Goal: Task Accomplishment & Management: Manage account settings

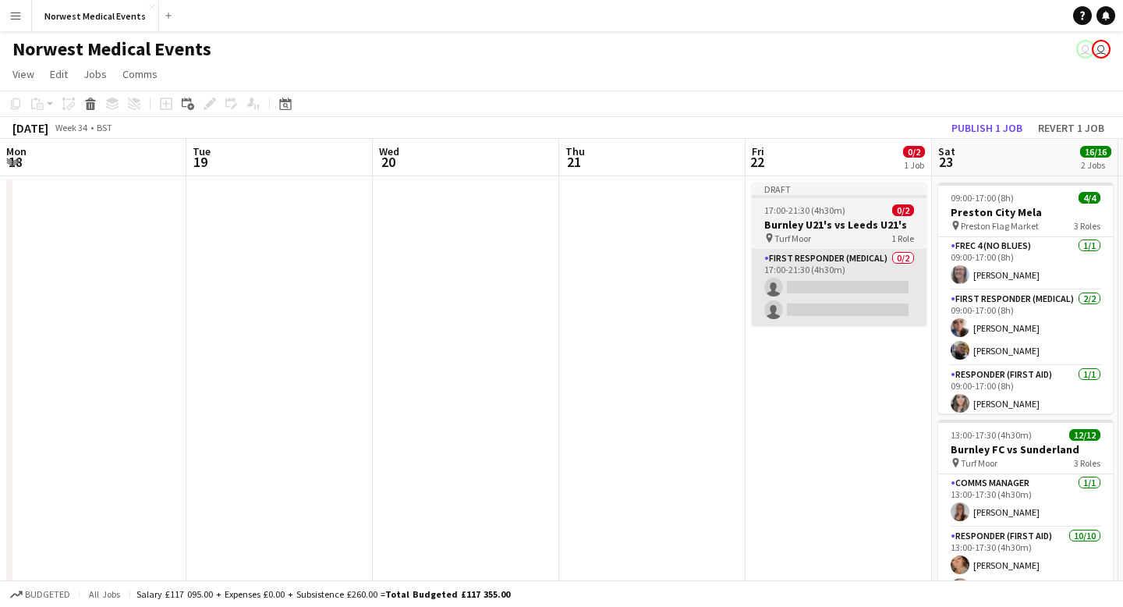
scroll to position [0, 359]
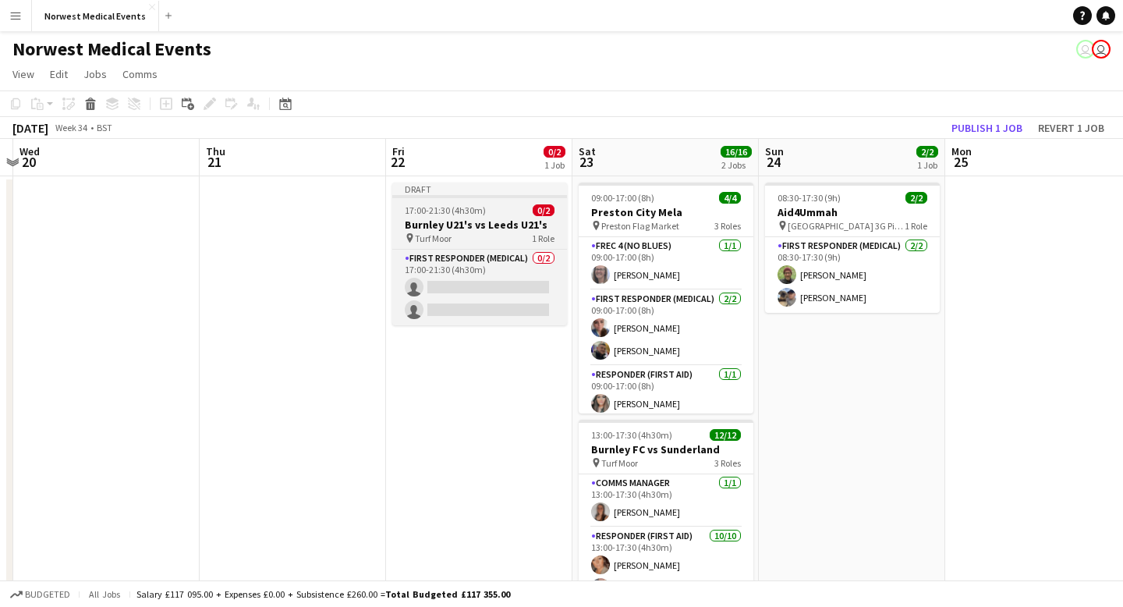
click at [465, 228] on h3 "Burnley U21's vs Leeds U21's" at bounding box center [479, 225] width 175 height 14
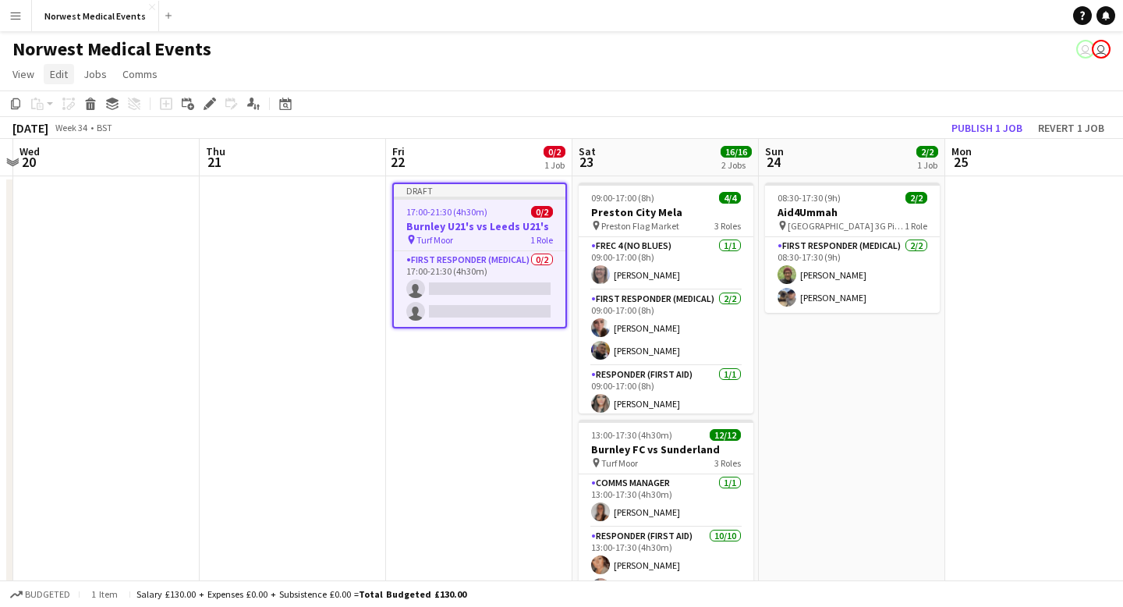
click at [67, 75] on span "Edit" at bounding box center [59, 74] width 18 height 14
click at [495, 225] on h3 "Burnley U21's vs Leeds U21's" at bounding box center [480, 226] width 172 height 14
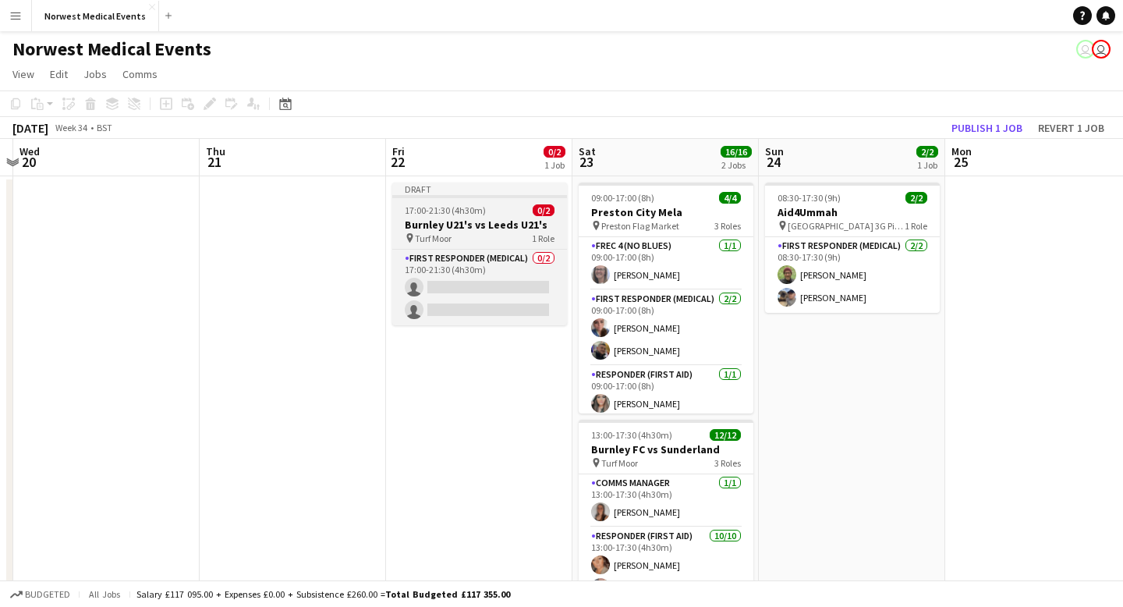
click at [492, 227] on h3 "Burnley U21's vs Leeds U21's" at bounding box center [479, 225] width 175 height 14
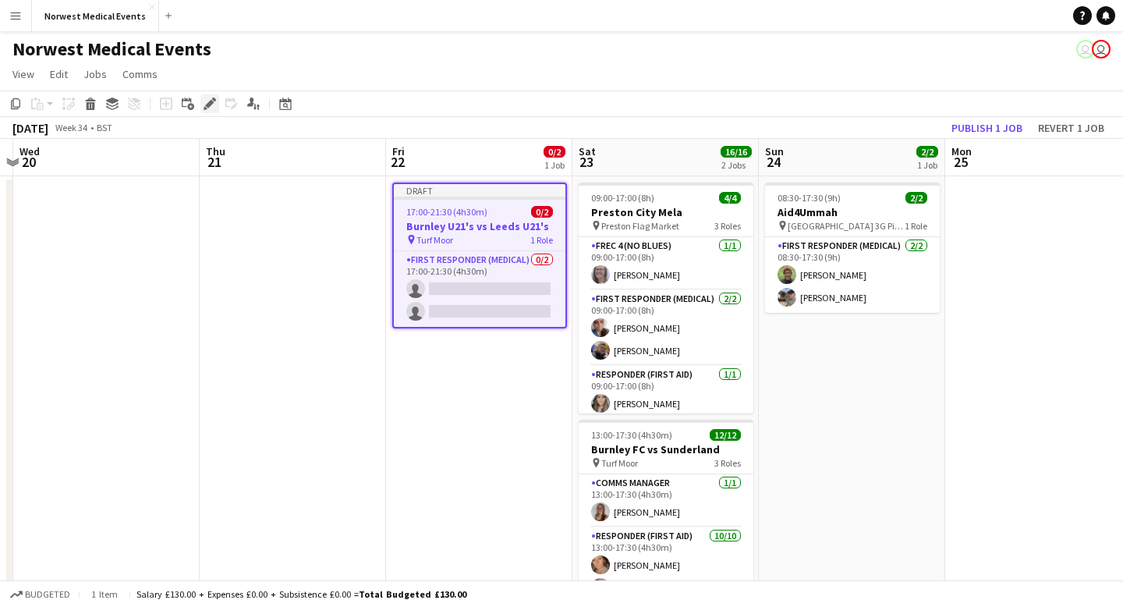
click at [208, 105] on icon at bounding box center [209, 104] width 9 height 9
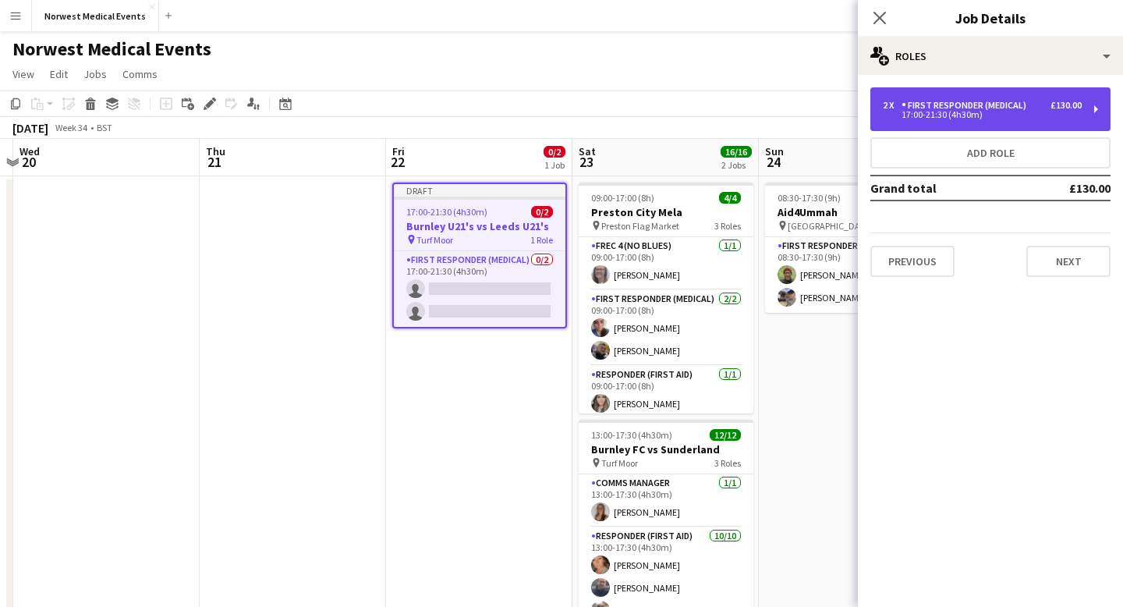
click at [1021, 115] on div "17:00-21:30 (4h30m)" at bounding box center [982, 115] width 199 height 8
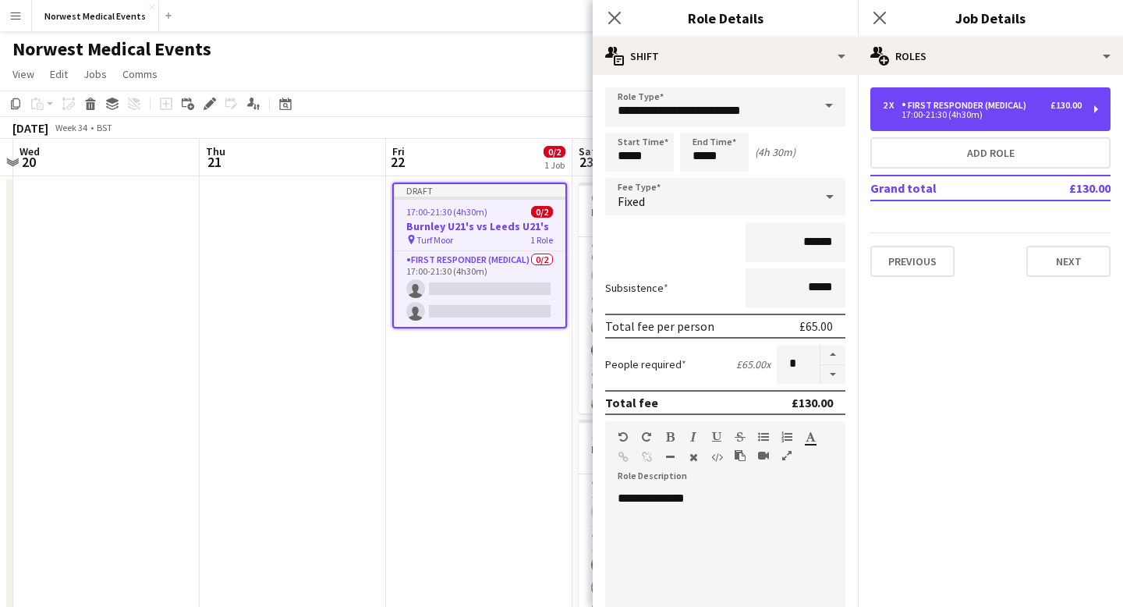
scroll to position [327, 0]
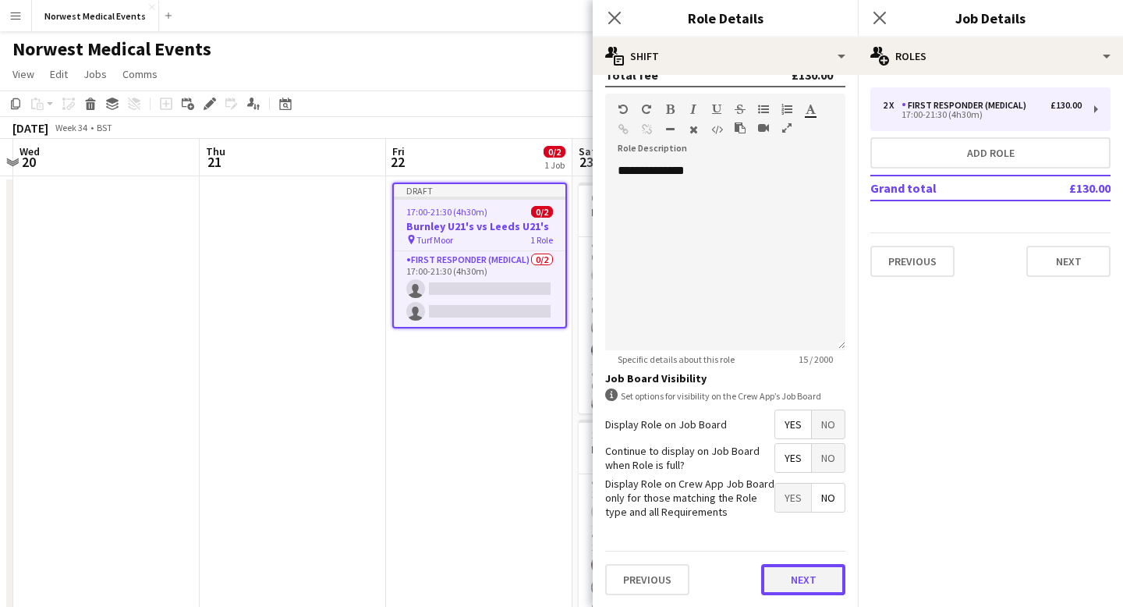
click at [808, 578] on button "Next" at bounding box center [803, 579] width 84 height 31
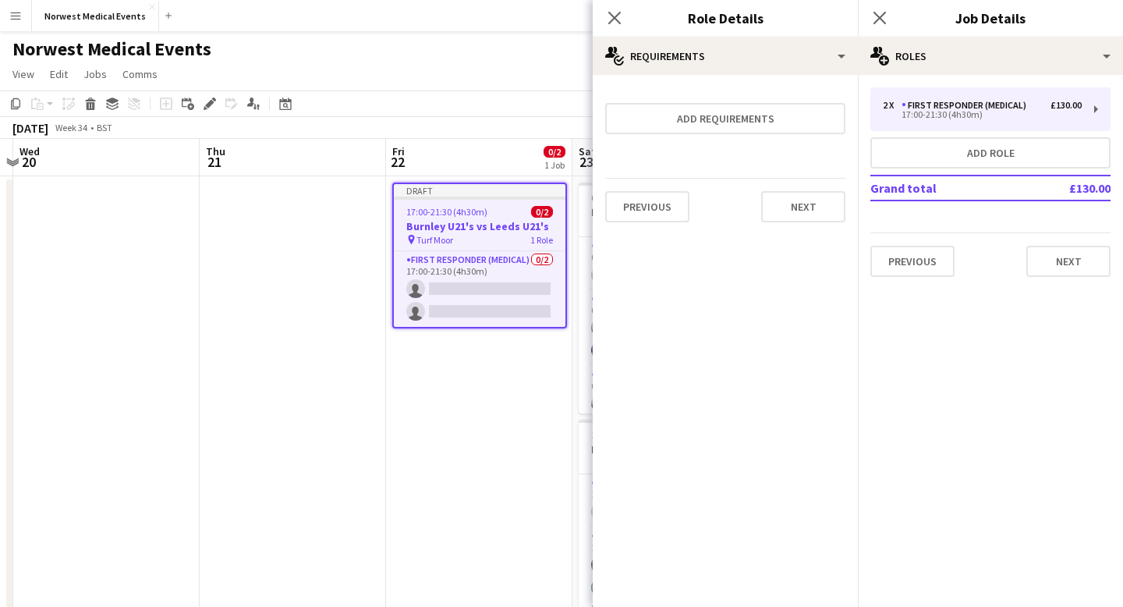
scroll to position [0, 0]
click at [1079, 266] on button "Next" at bounding box center [1068, 261] width 84 height 31
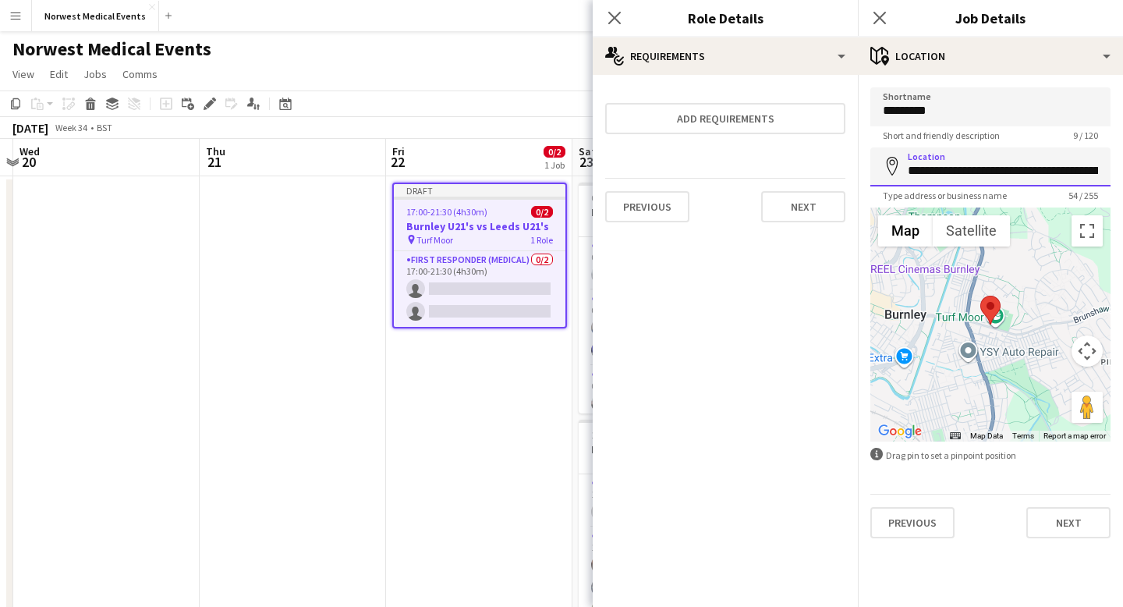
click at [979, 174] on input "**********" at bounding box center [990, 166] width 240 height 39
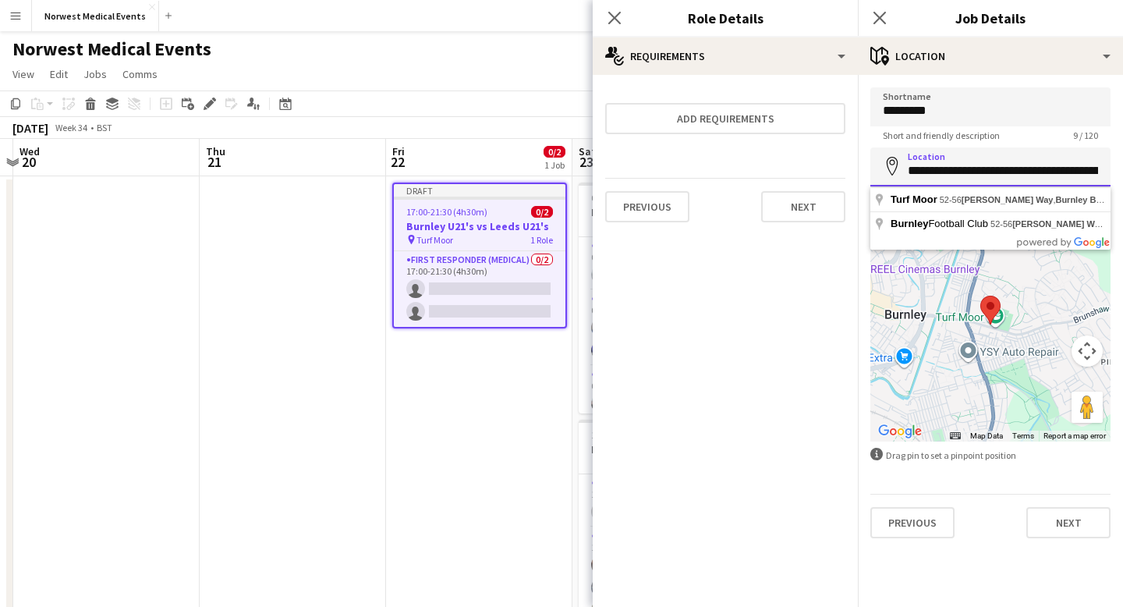
click at [979, 174] on input "**********" at bounding box center [990, 166] width 240 height 39
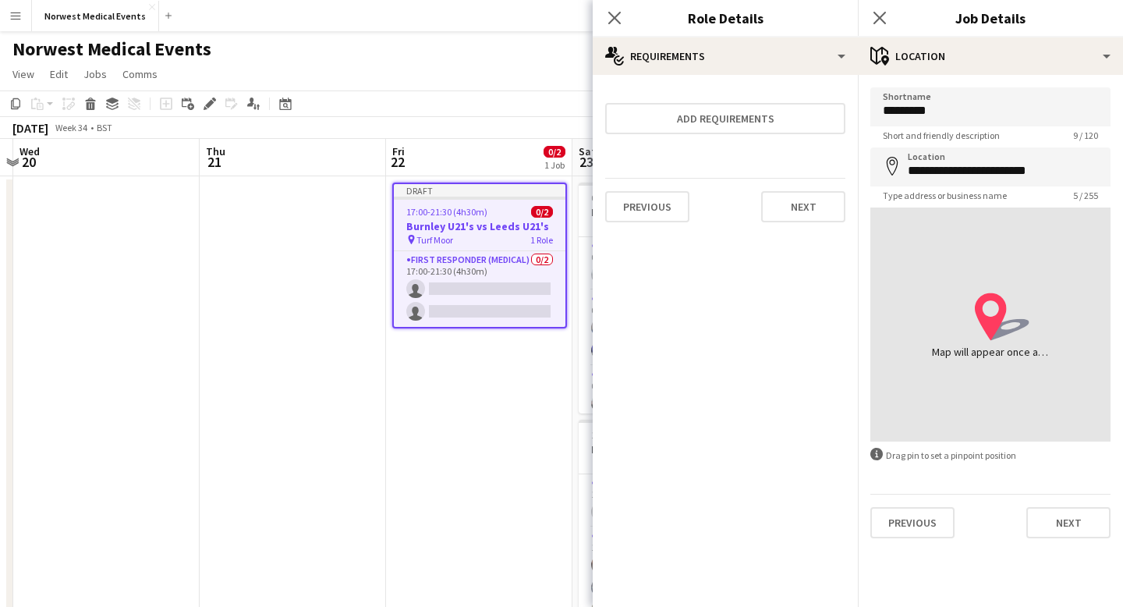
type input "**********"
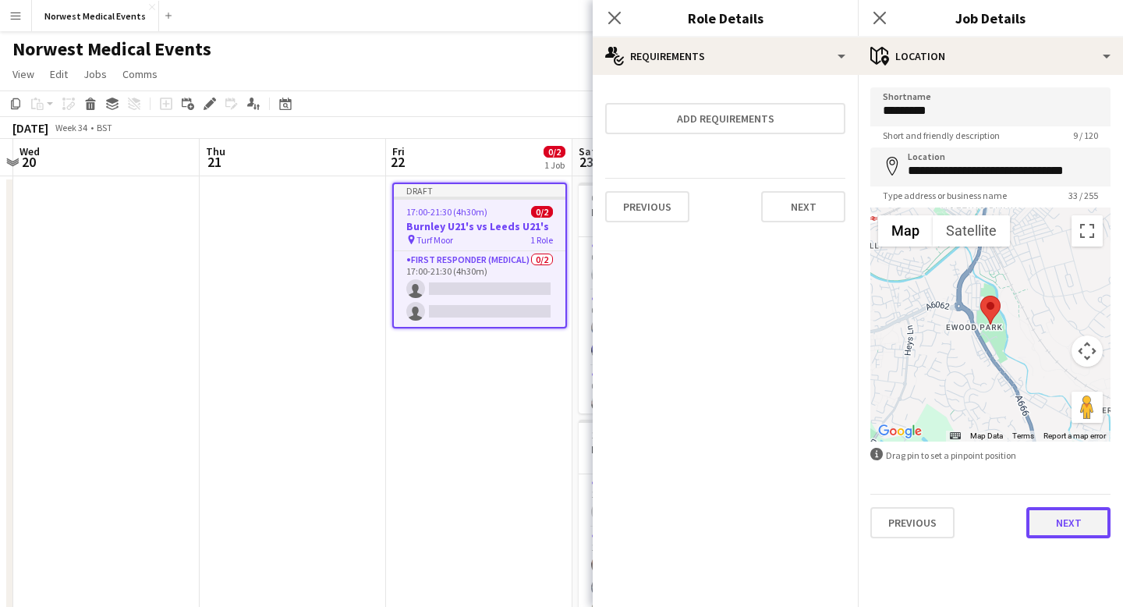
click at [1075, 522] on button "Next" at bounding box center [1068, 522] width 84 height 31
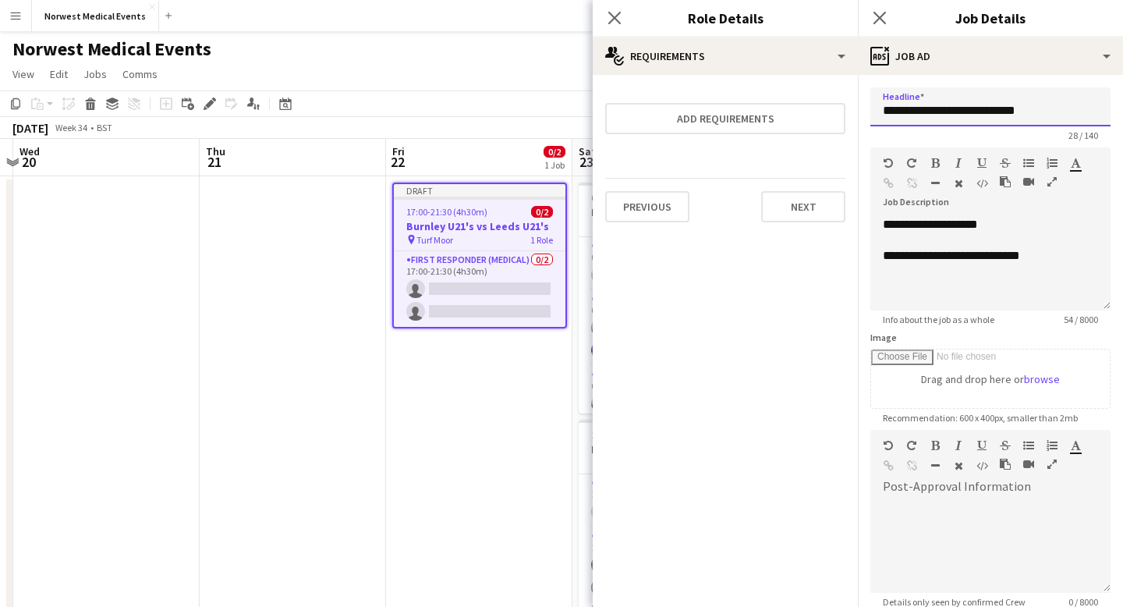
drag, startPoint x: 924, startPoint y: 108, endPoint x: 882, endPoint y: 112, distance: 42.2
click at [883, 112] on input "**********" at bounding box center [990, 106] width 240 height 39
drag, startPoint x: 1047, startPoint y: 113, endPoint x: 988, endPoint y: 112, distance: 59.3
click at [988, 112] on input "**********" at bounding box center [990, 106] width 240 height 39
click at [936, 108] on input "**********" at bounding box center [990, 106] width 240 height 39
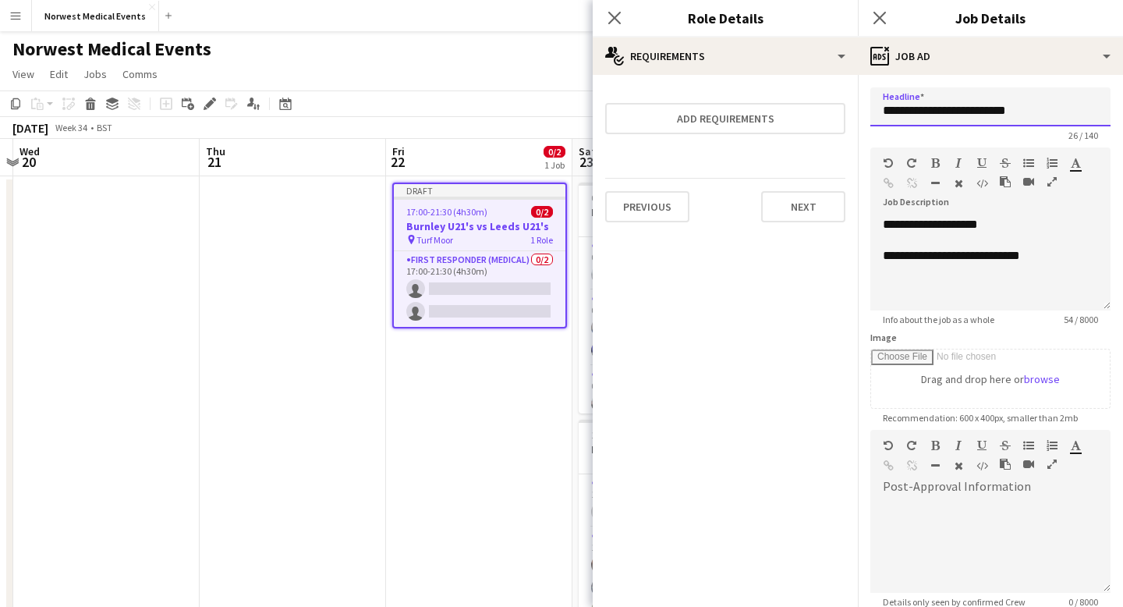
click at [1032, 112] on input "**********" at bounding box center [990, 106] width 240 height 39
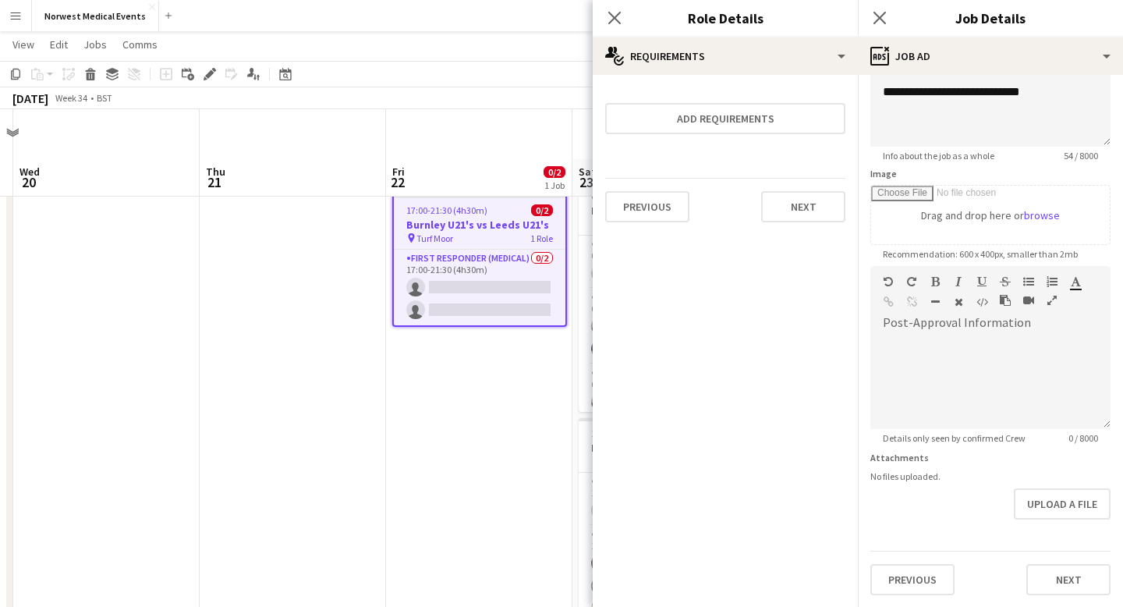
scroll to position [112, 0]
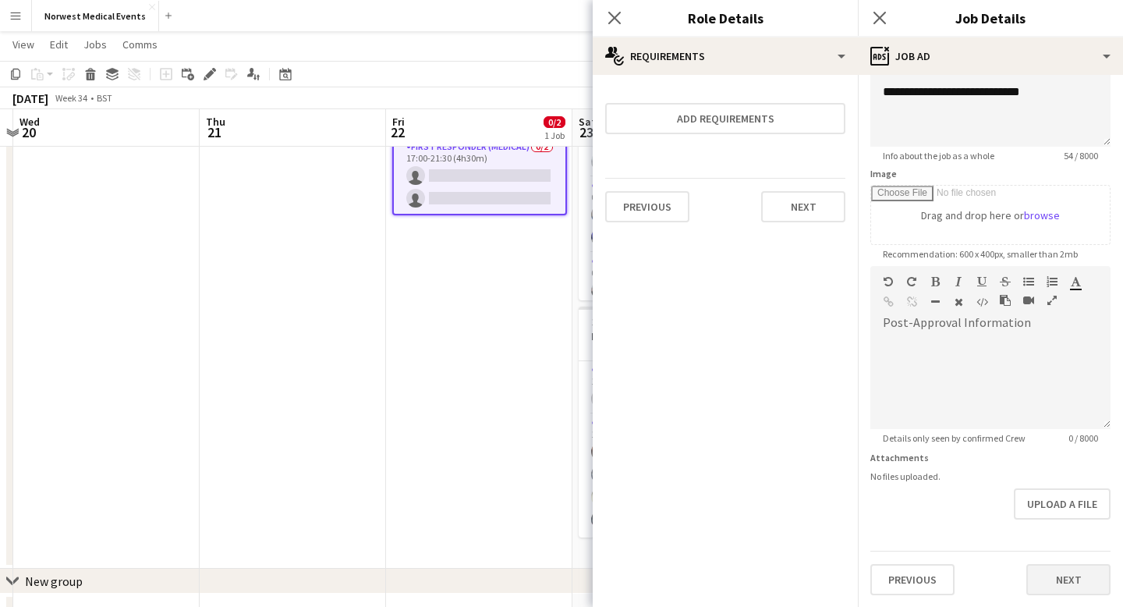
type input "**********"
click at [1072, 575] on button "Next" at bounding box center [1068, 579] width 84 height 31
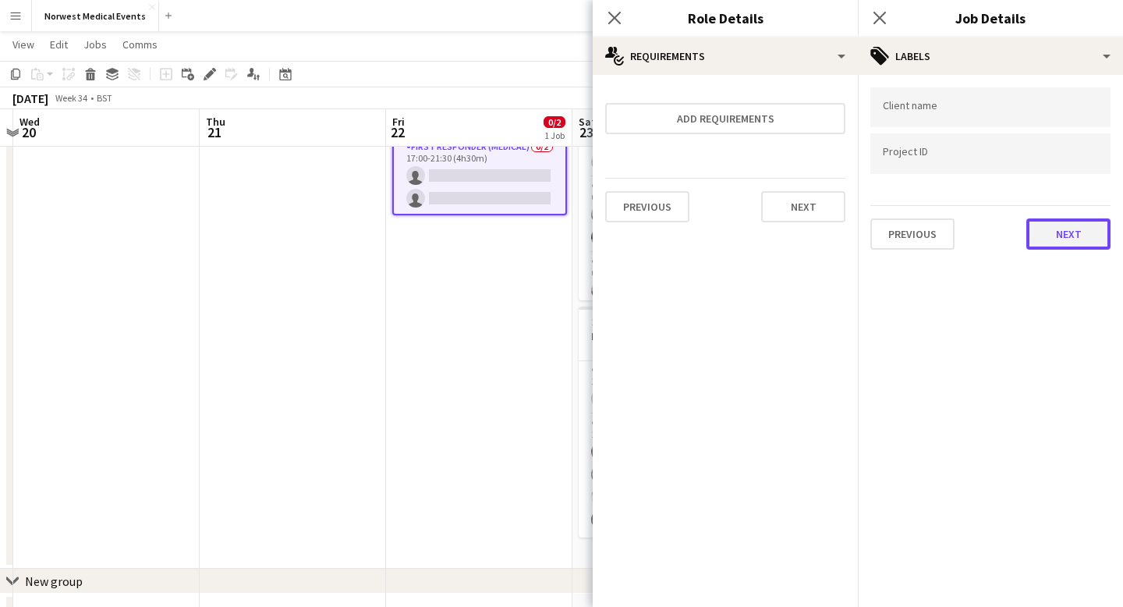
click at [1040, 222] on button "Next" at bounding box center [1068, 233] width 84 height 31
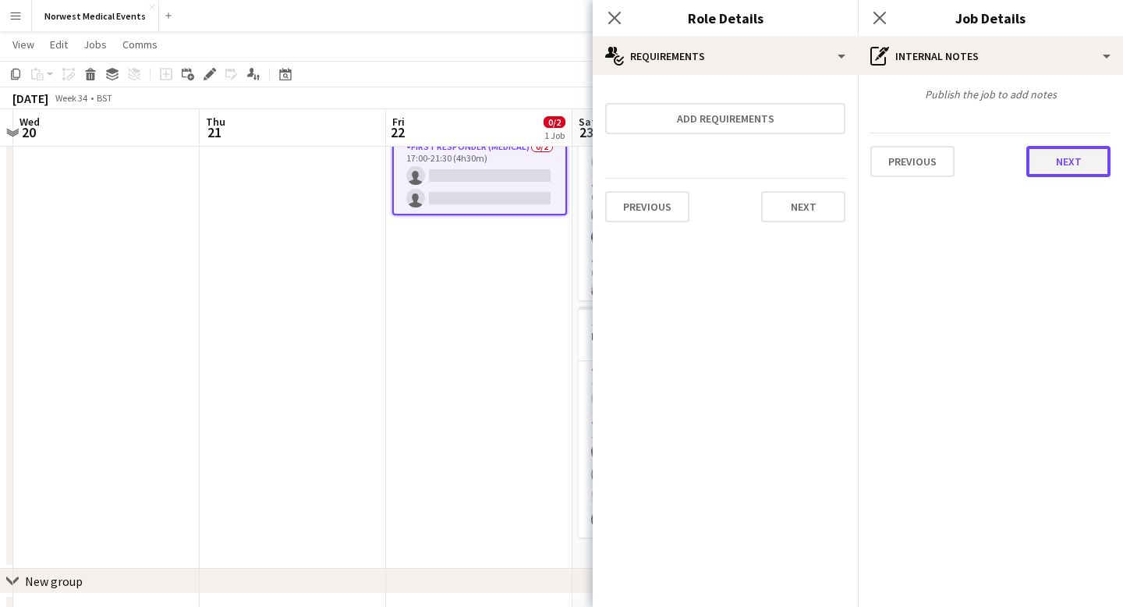
click at [1049, 166] on button "Next" at bounding box center [1068, 161] width 84 height 31
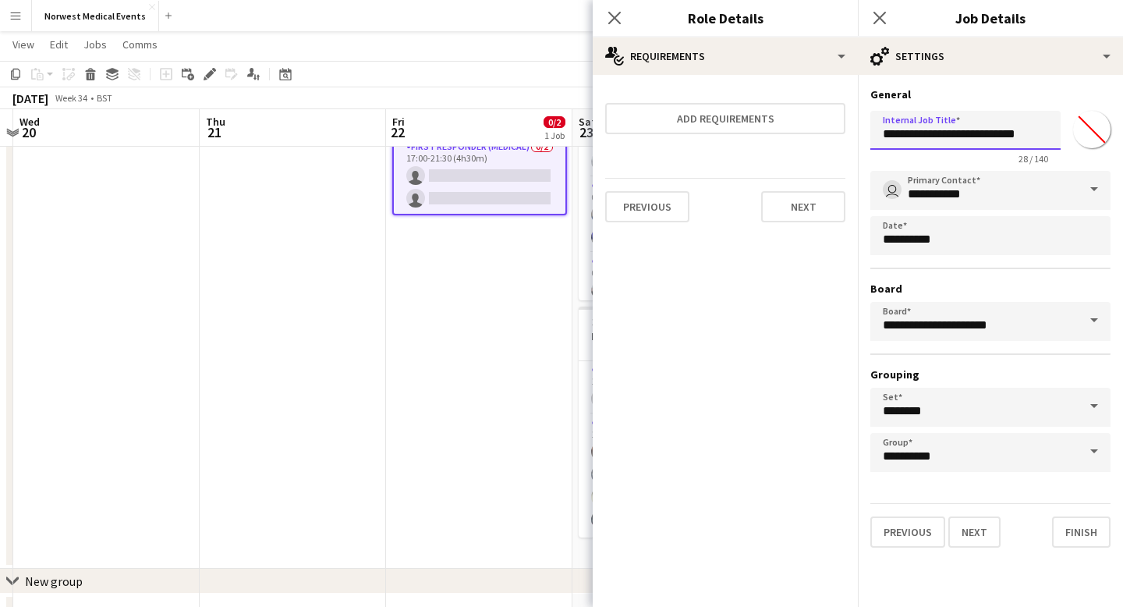
drag, startPoint x: 922, startPoint y: 136, endPoint x: 887, endPoint y: 136, distance: 35.1
click at [887, 136] on input "**********" at bounding box center [965, 130] width 190 height 39
click at [1014, 137] on input "**********" at bounding box center [965, 130] width 190 height 39
click at [997, 135] on input "**********" at bounding box center [965, 130] width 190 height 39
click at [1023, 136] on input "**********" at bounding box center [965, 130] width 190 height 39
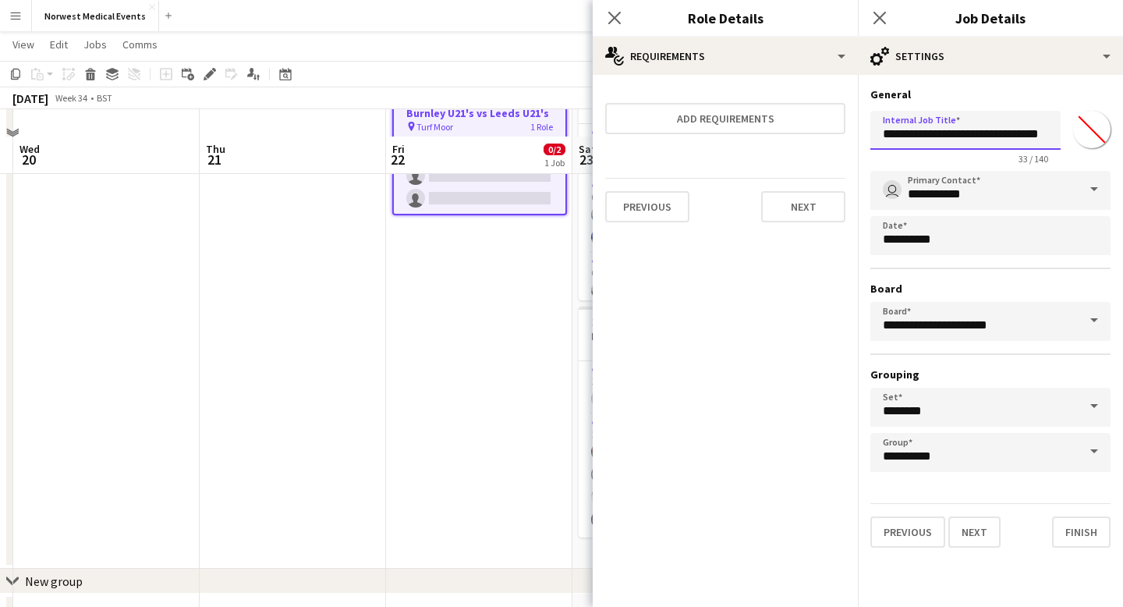
scroll to position [162, 0]
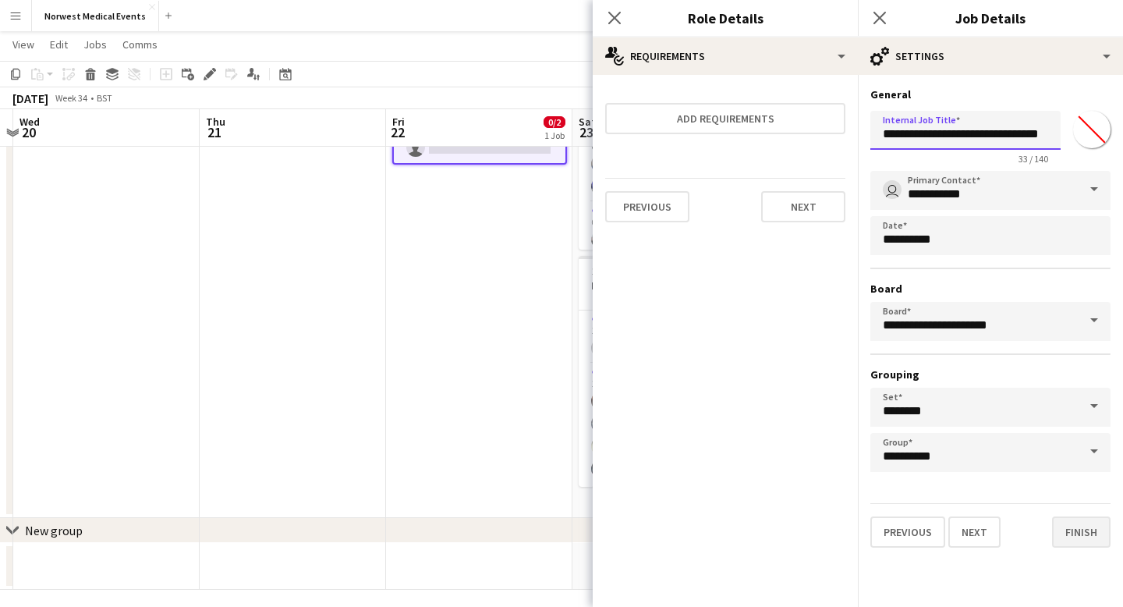
type input "**********"
click at [1082, 533] on button "Finish" at bounding box center [1081, 531] width 58 height 31
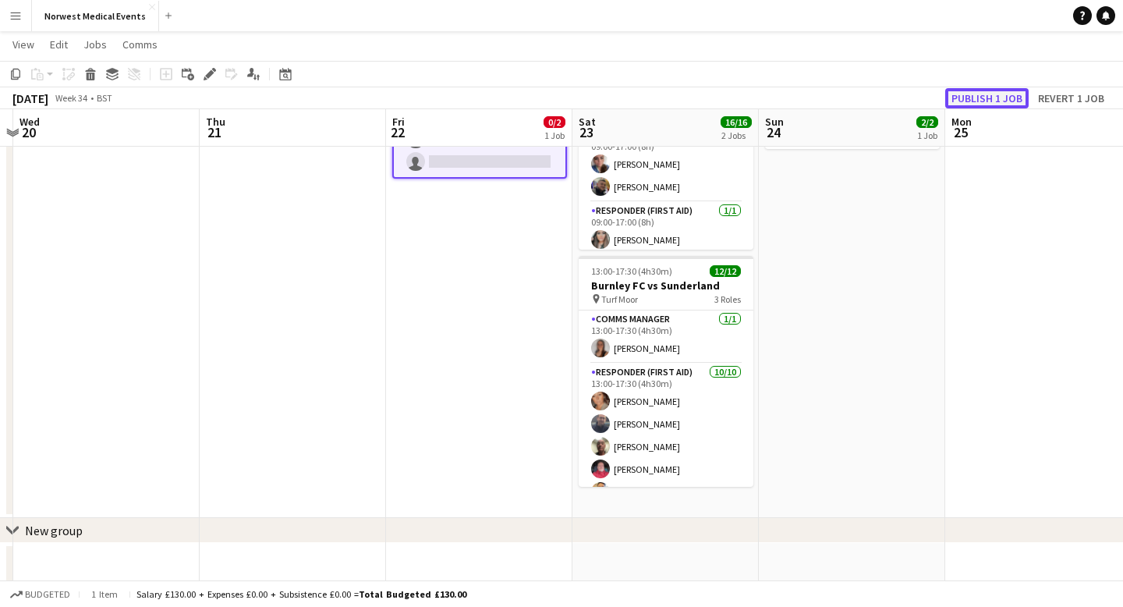
click at [996, 95] on button "Publish 1 job" at bounding box center [986, 98] width 83 height 20
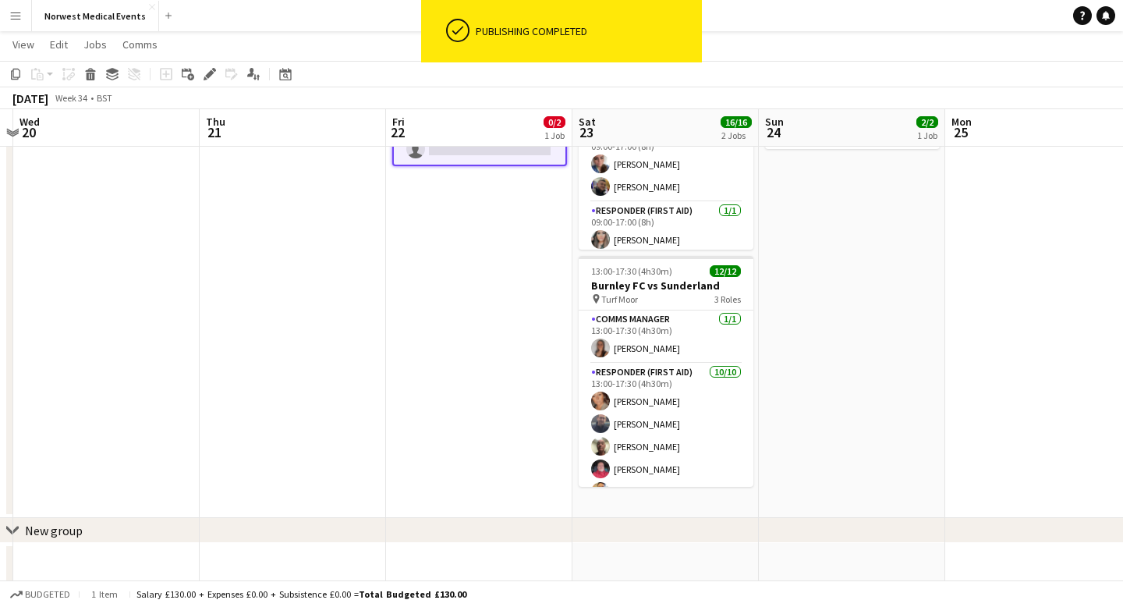
scroll to position [0, 0]
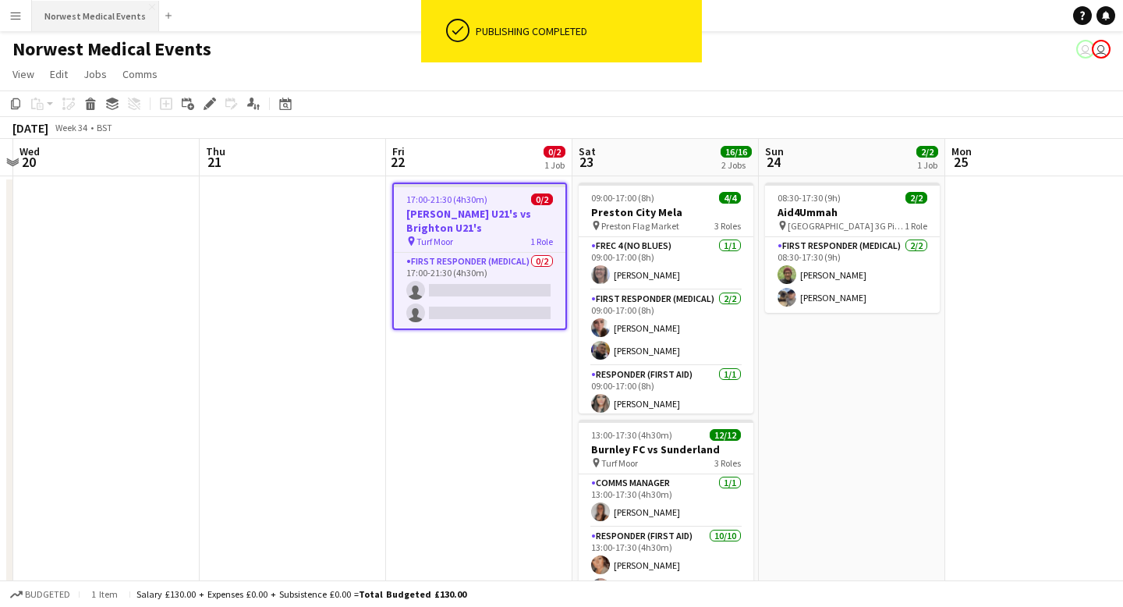
click at [106, 21] on button "Norwest Medical Events Close" at bounding box center [95, 16] width 127 height 30
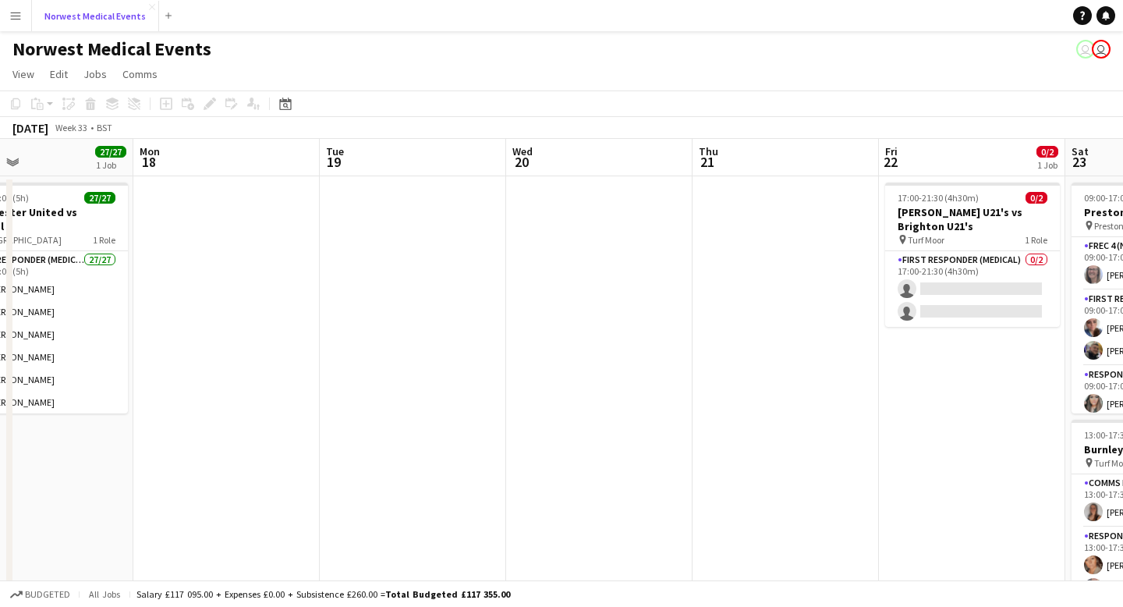
scroll to position [0, 760]
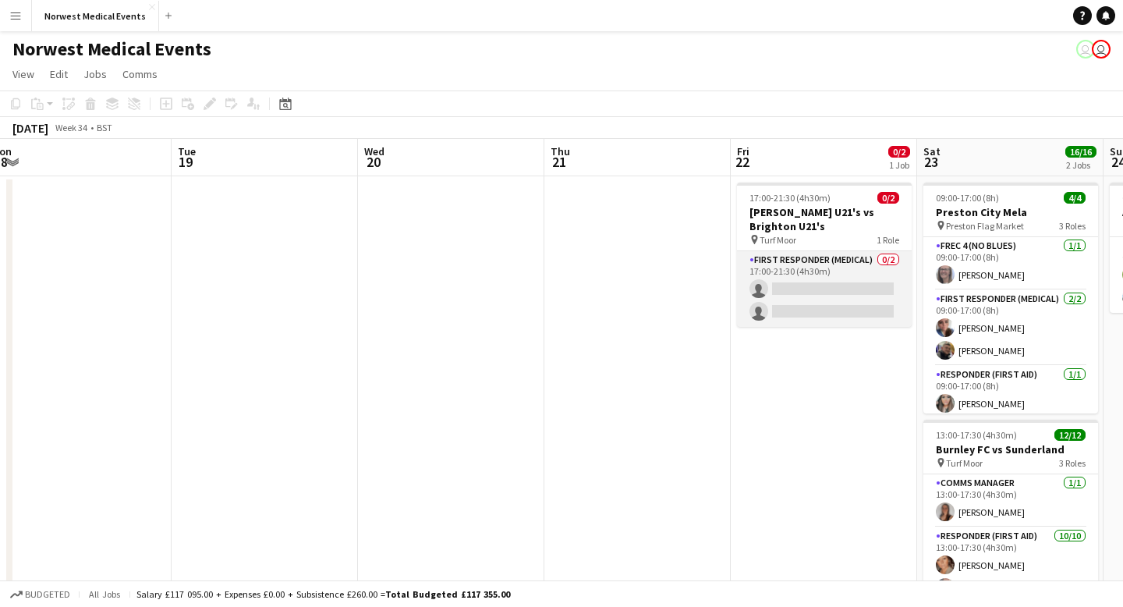
click at [815, 292] on app-card-role "First Responder (Medical) 0/2 17:00-21:30 (4h30m) single-neutral-actions single…" at bounding box center [824, 289] width 175 height 76
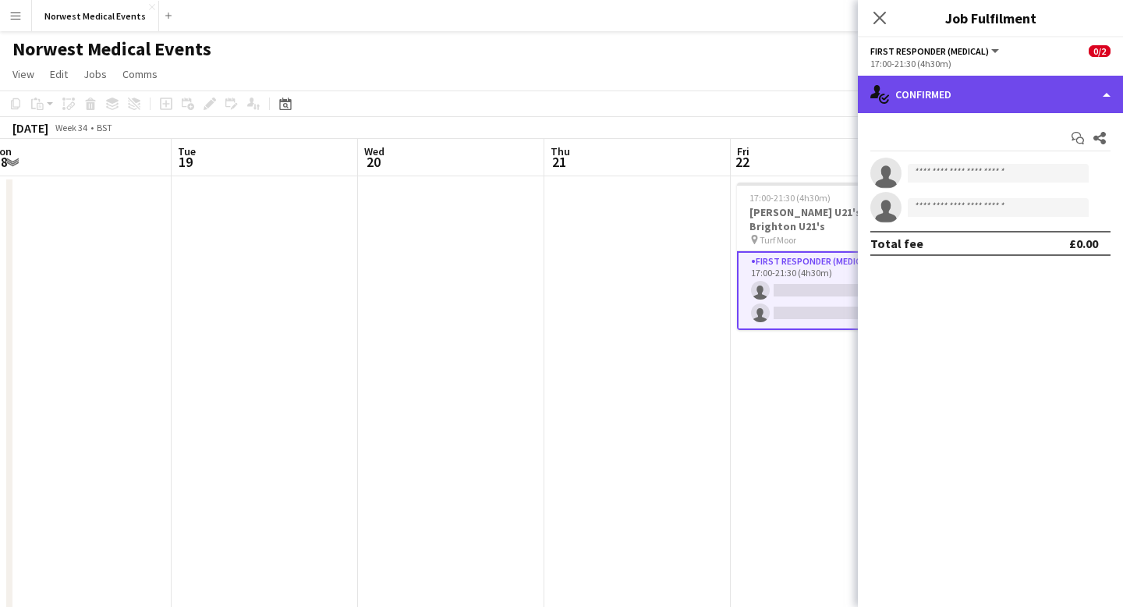
click at [961, 94] on div "single-neutral-actions-check-2 Confirmed" at bounding box center [990, 94] width 265 height 37
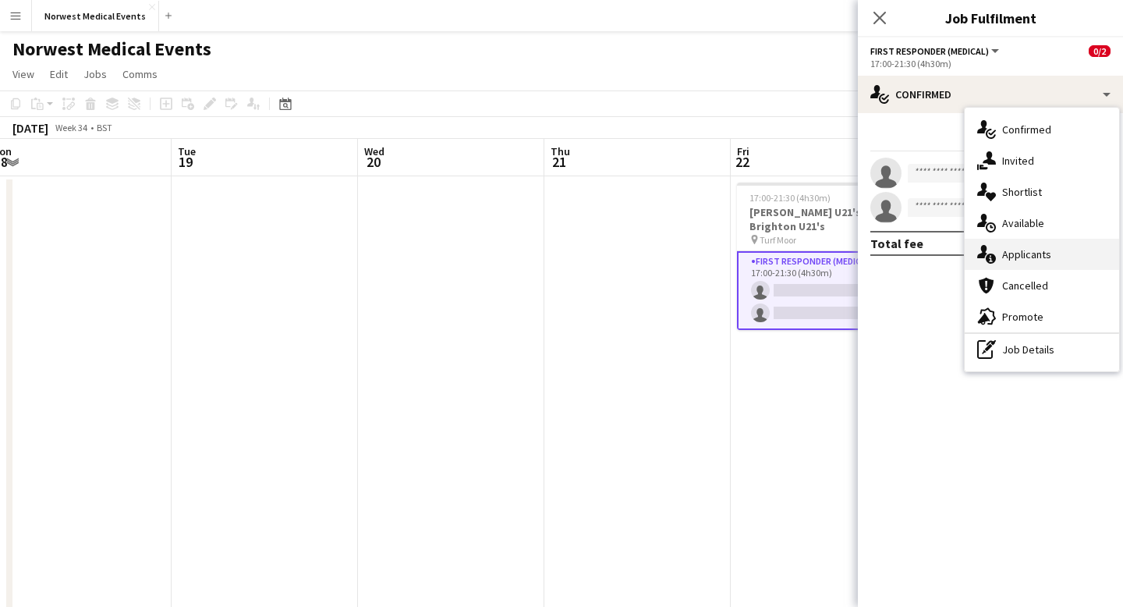
click at [1019, 247] on div "single-neutral-actions-information Applicants" at bounding box center [1042, 254] width 154 height 31
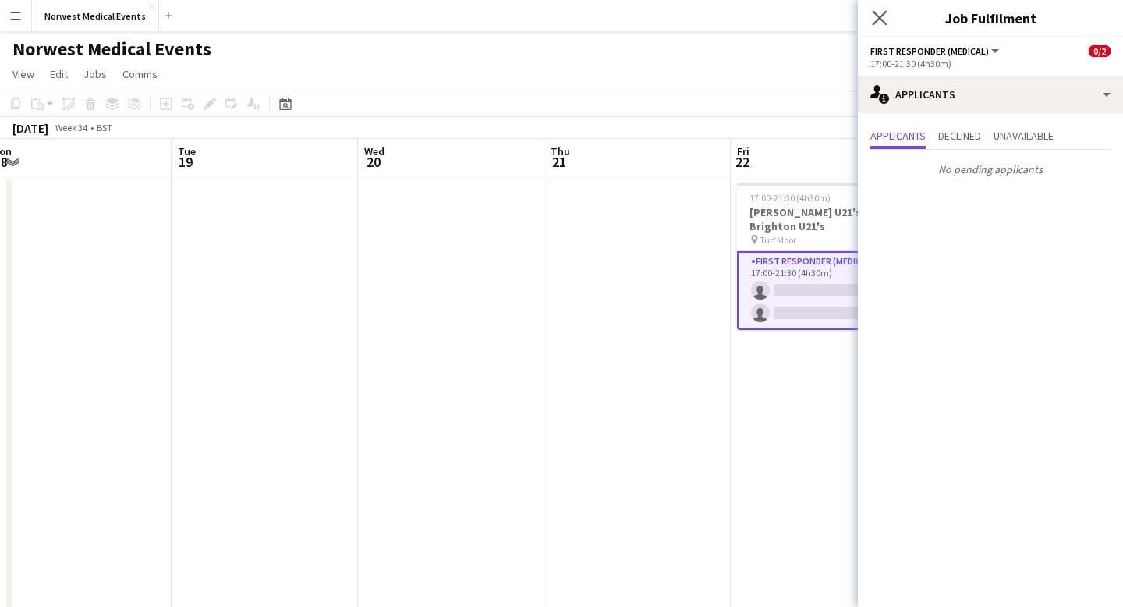
click at [883, 10] on icon "Close pop-in" at bounding box center [879, 17] width 15 height 15
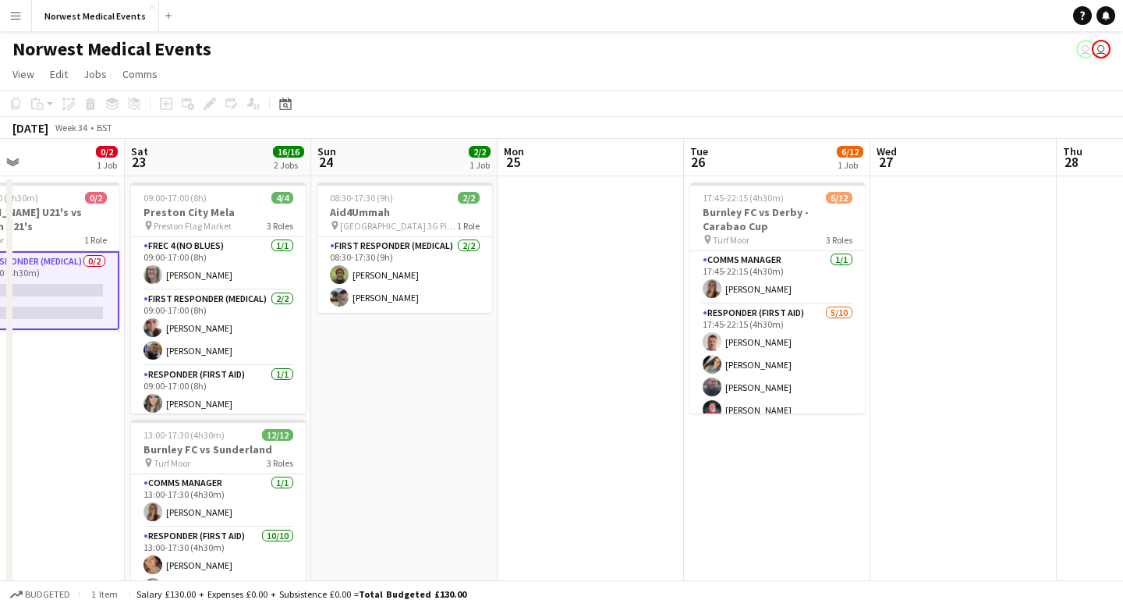
scroll to position [0, 434]
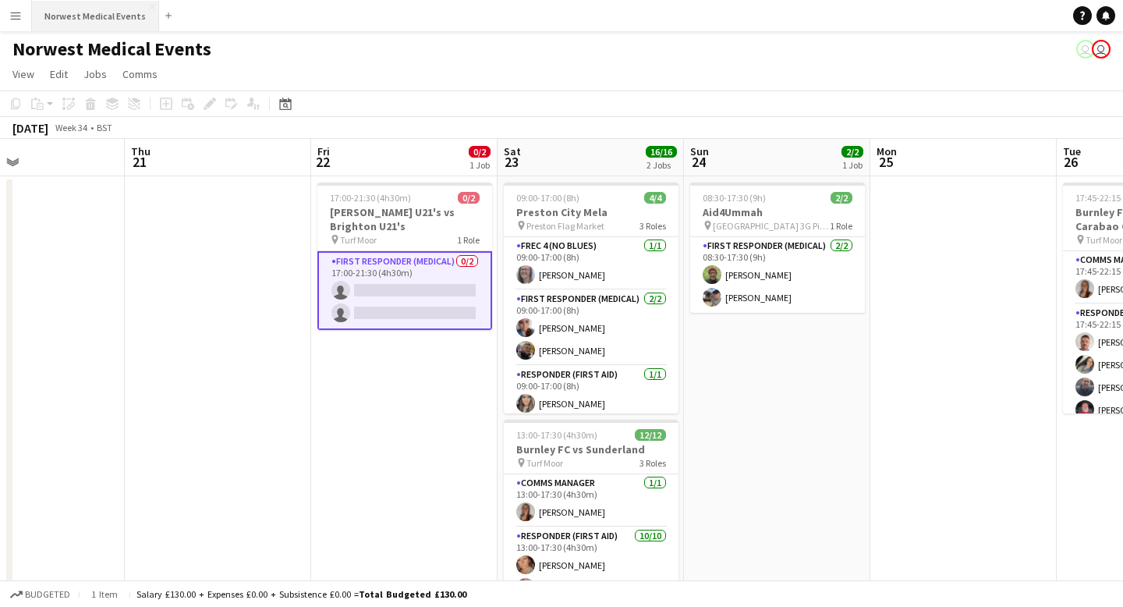
click at [104, 15] on button "Norwest Medical Events Close" at bounding box center [95, 16] width 127 height 30
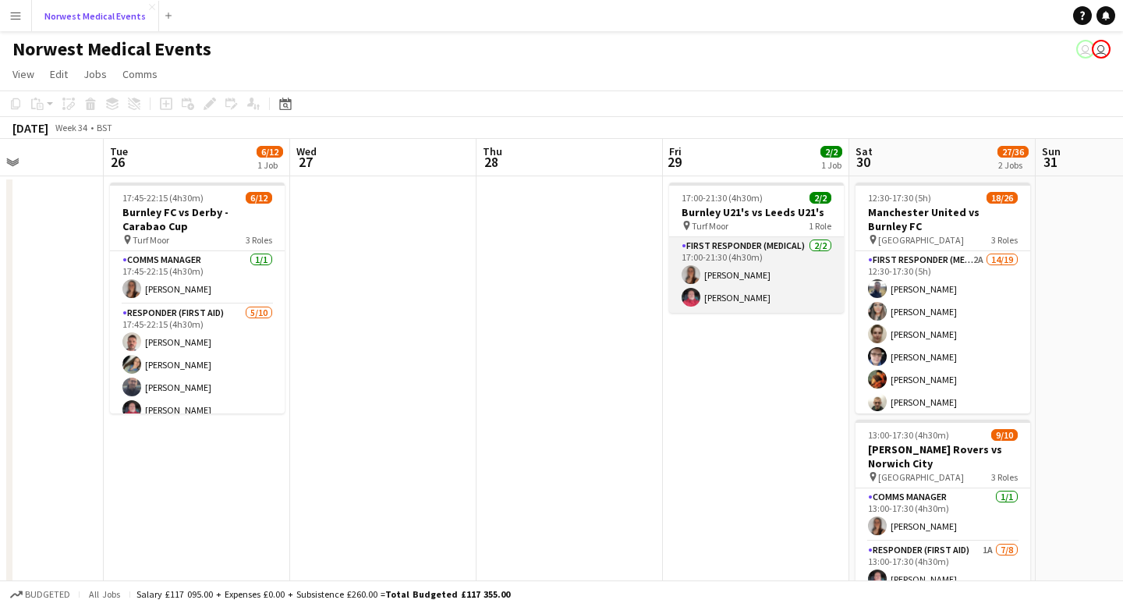
scroll to position [0, 653]
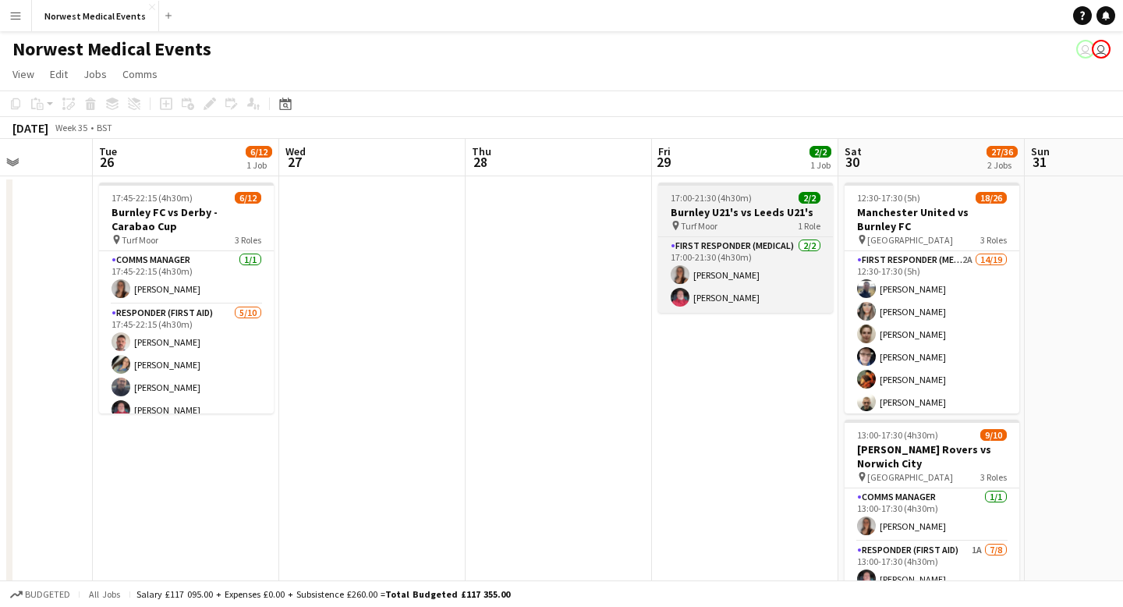
click at [775, 213] on h3 "Burnley U21's vs Leeds U21's" at bounding box center [745, 212] width 175 height 14
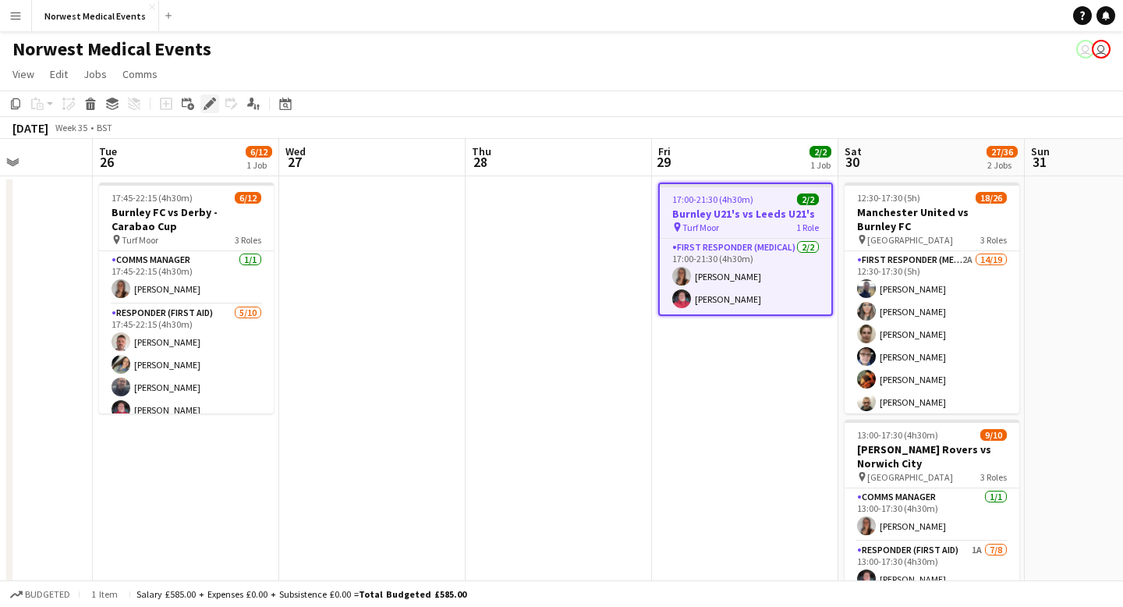
click at [204, 104] on icon "Edit" at bounding box center [210, 103] width 12 height 12
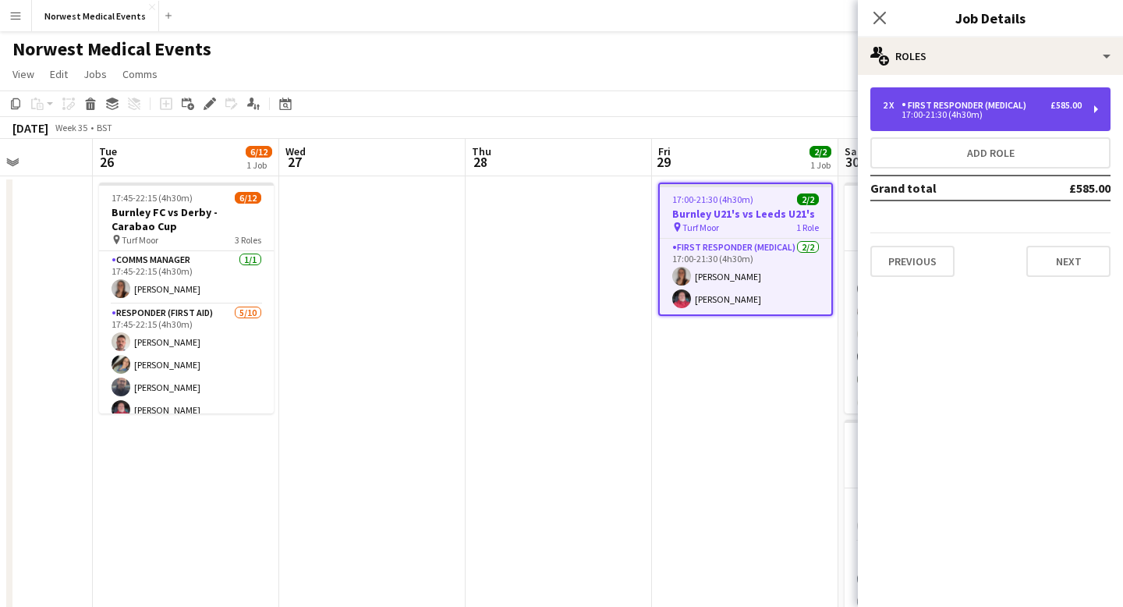
click at [983, 111] on div "17:00-21:30 (4h30m)" at bounding box center [982, 115] width 199 height 8
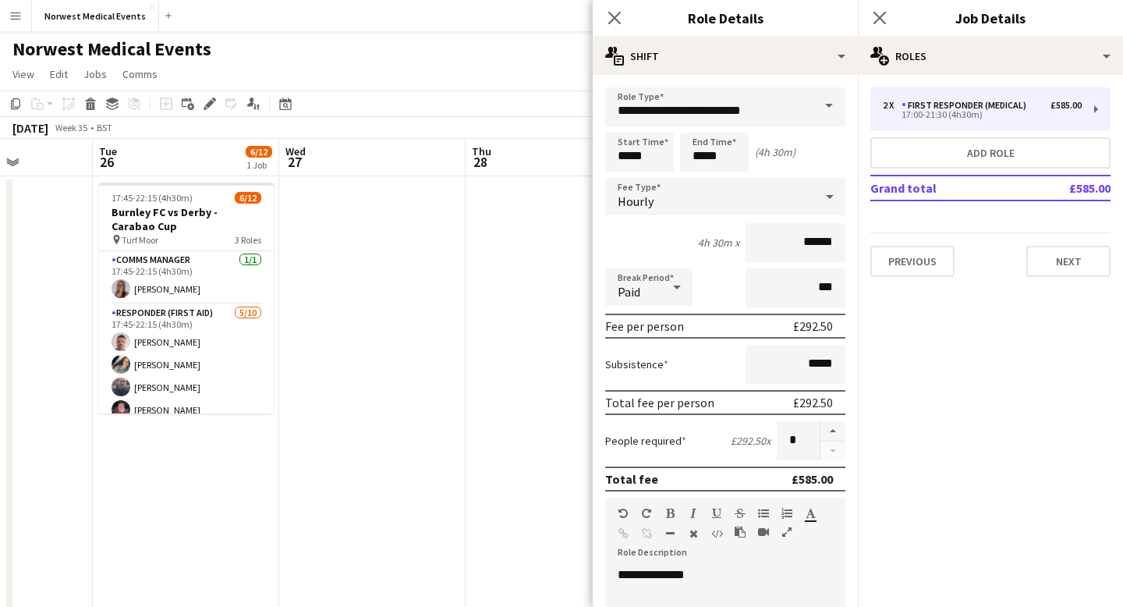
click at [830, 200] on icon at bounding box center [829, 196] width 19 height 31
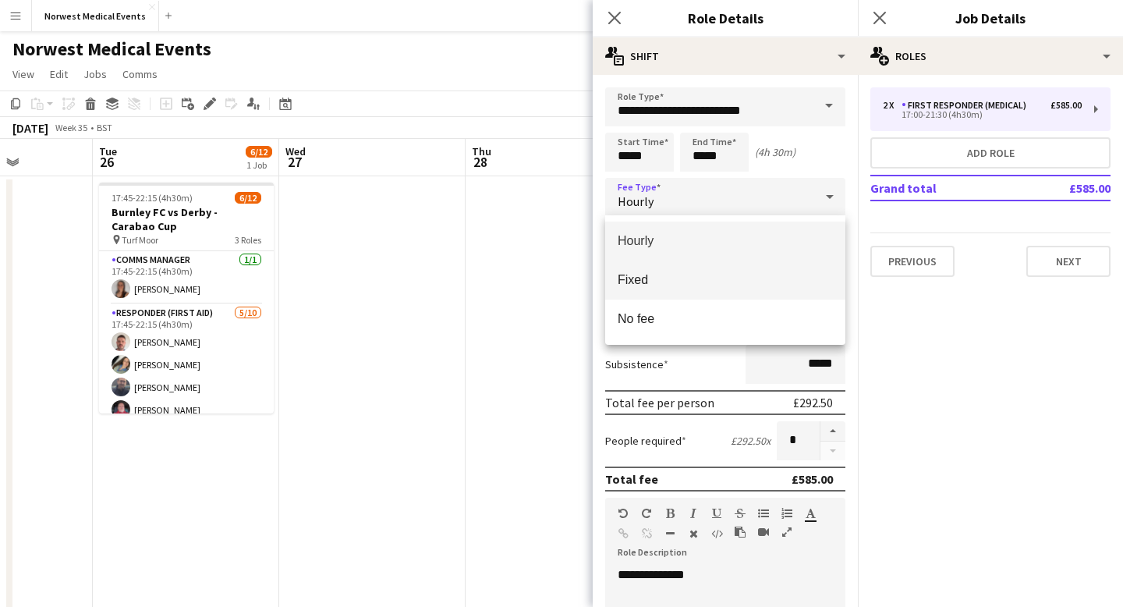
click at [793, 267] on mat-option "Fixed" at bounding box center [725, 279] width 240 height 39
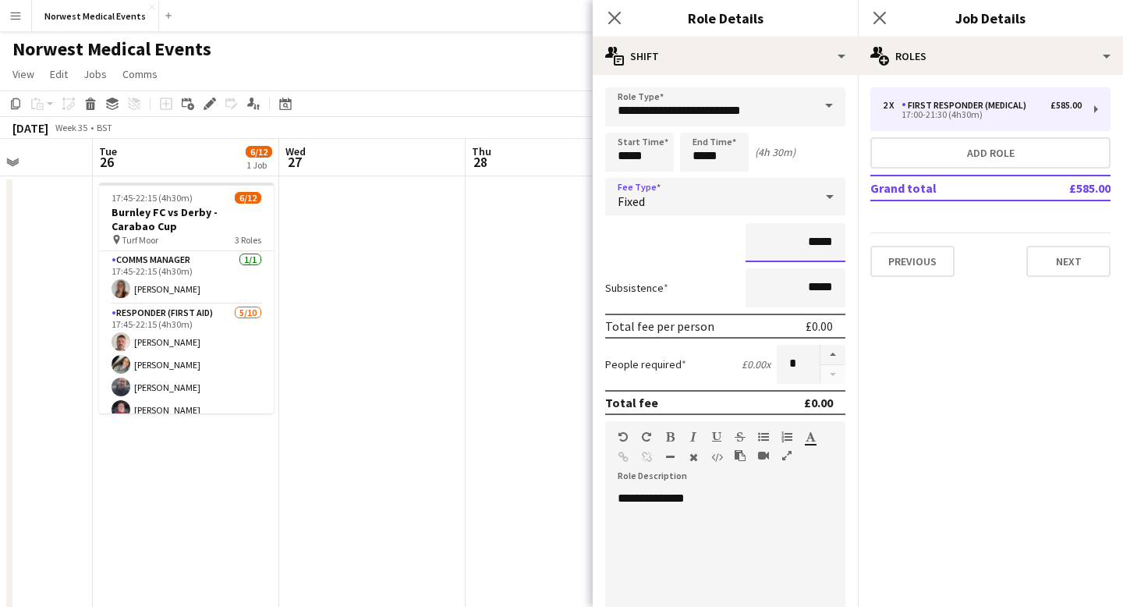
click at [831, 243] on input "*****" at bounding box center [795, 242] width 100 height 39
type input "**"
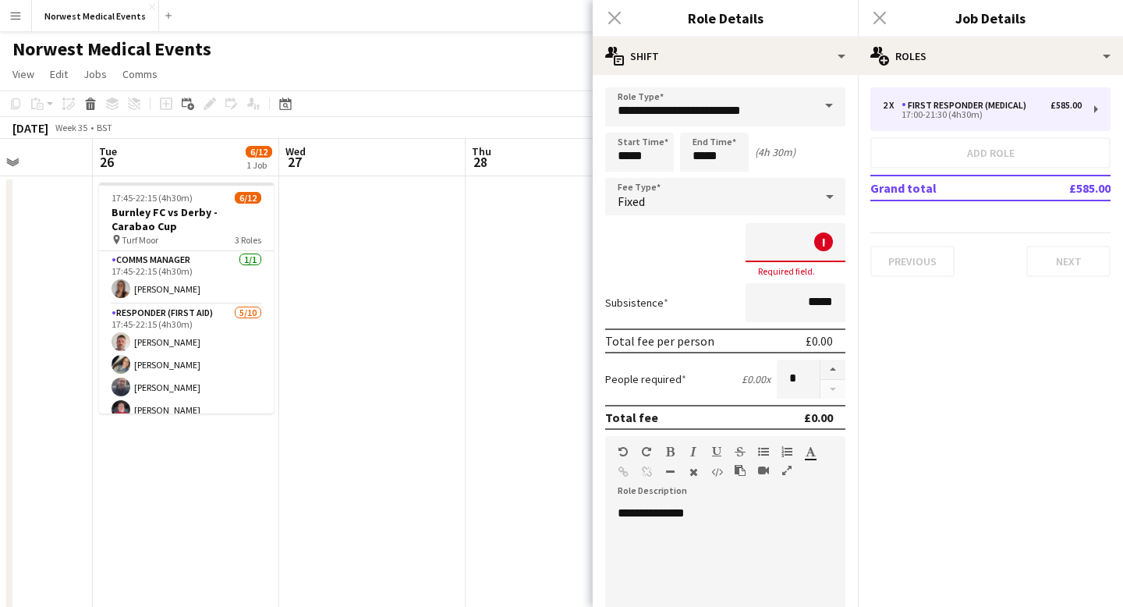
type input "**"
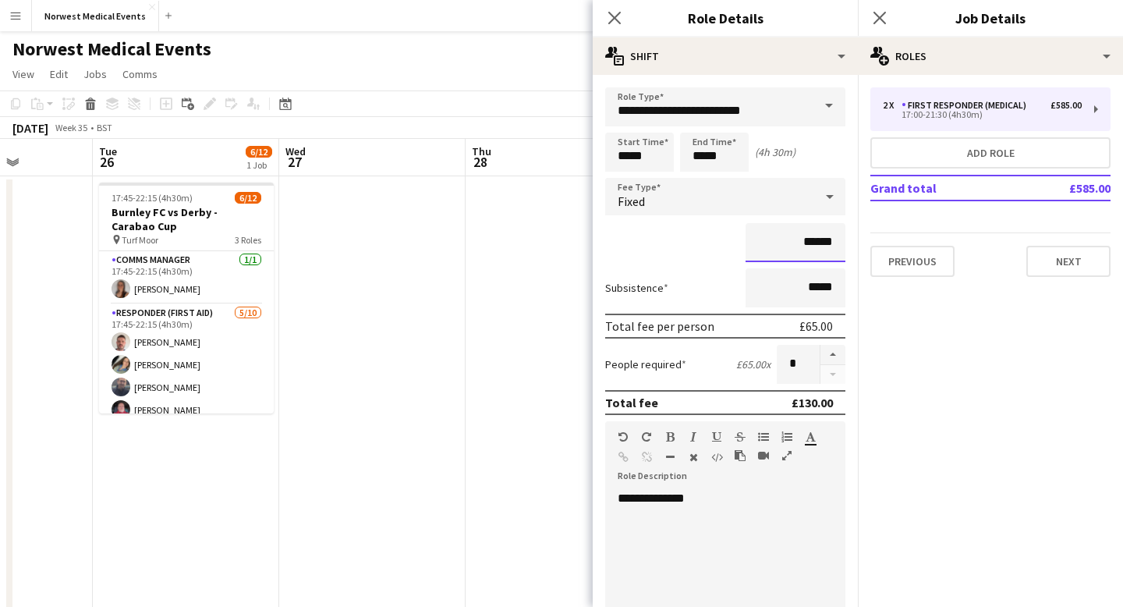
type input "******"
click at [689, 241] on div "******" at bounding box center [725, 242] width 240 height 39
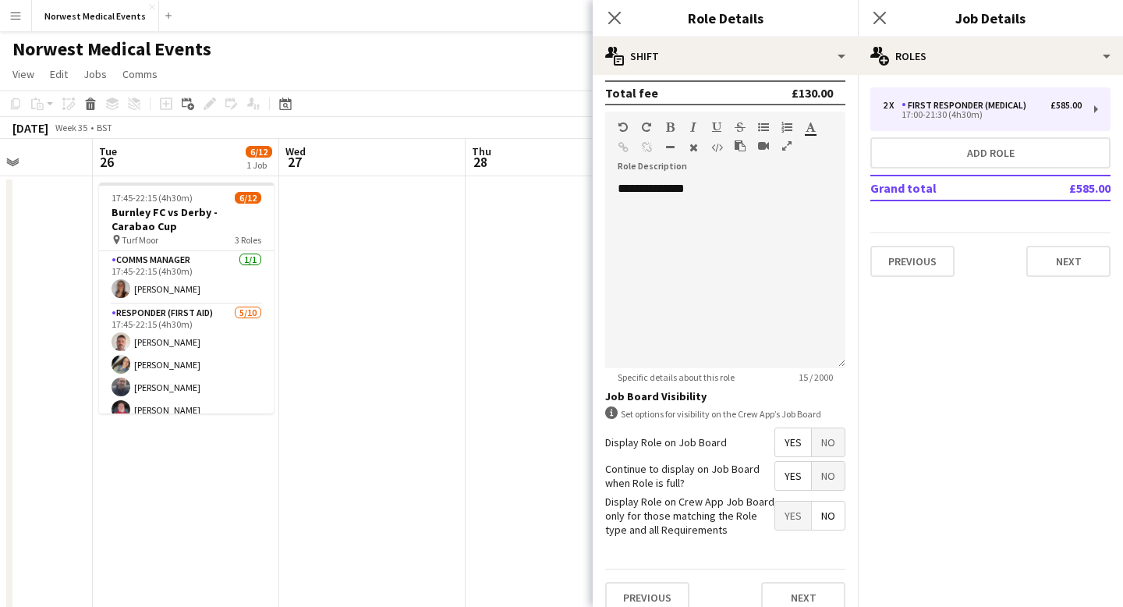
scroll to position [327, 0]
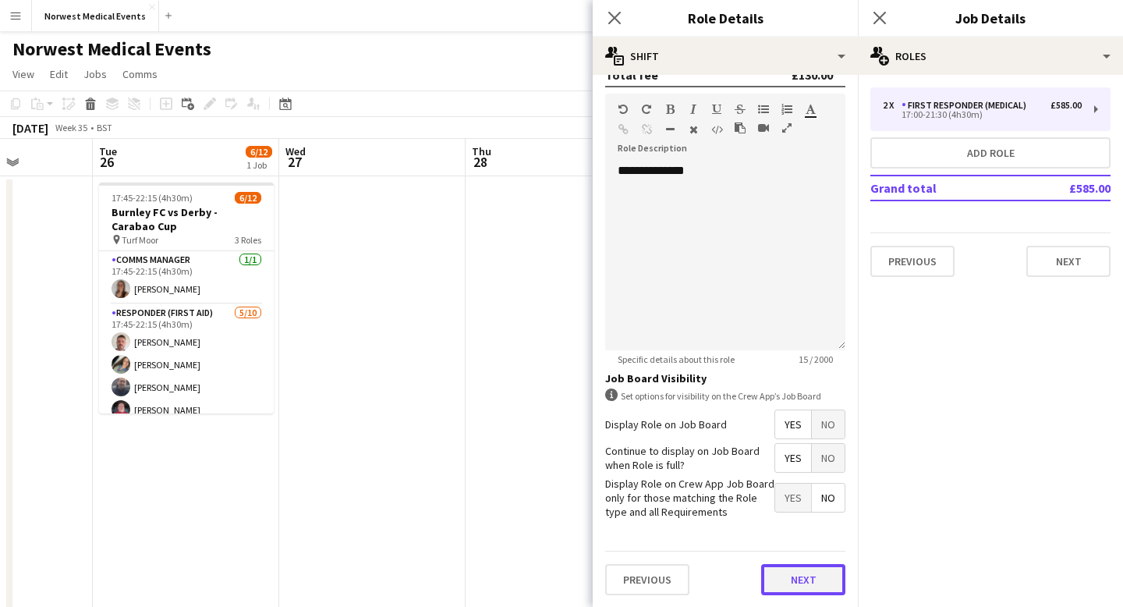
click at [806, 582] on button "Next" at bounding box center [803, 579] width 84 height 31
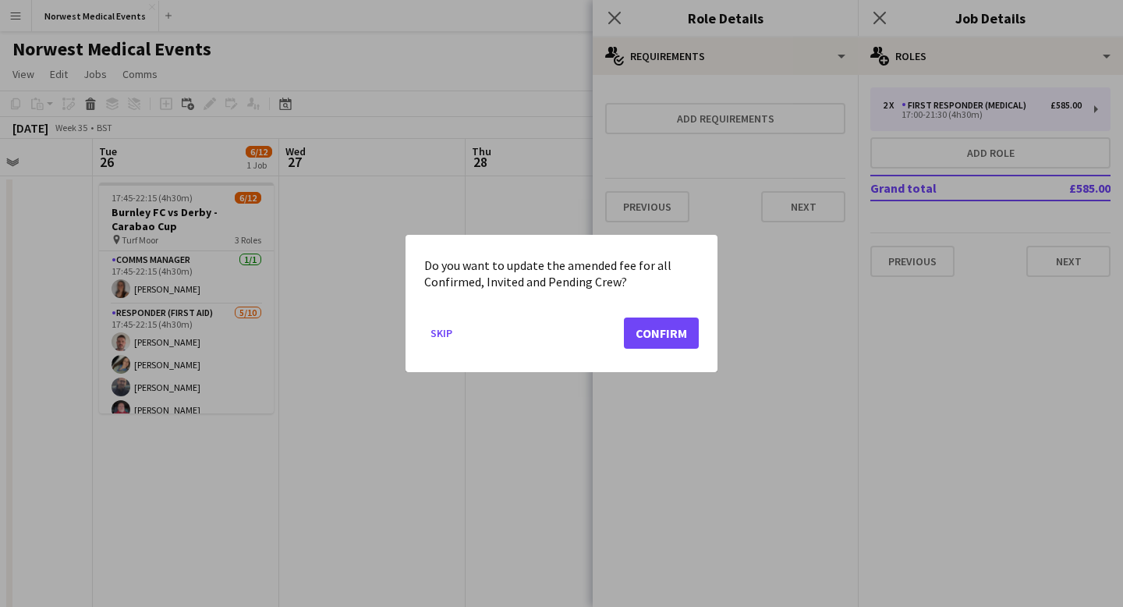
scroll to position [0, 0]
click at [672, 333] on button "Confirm" at bounding box center [661, 332] width 75 height 31
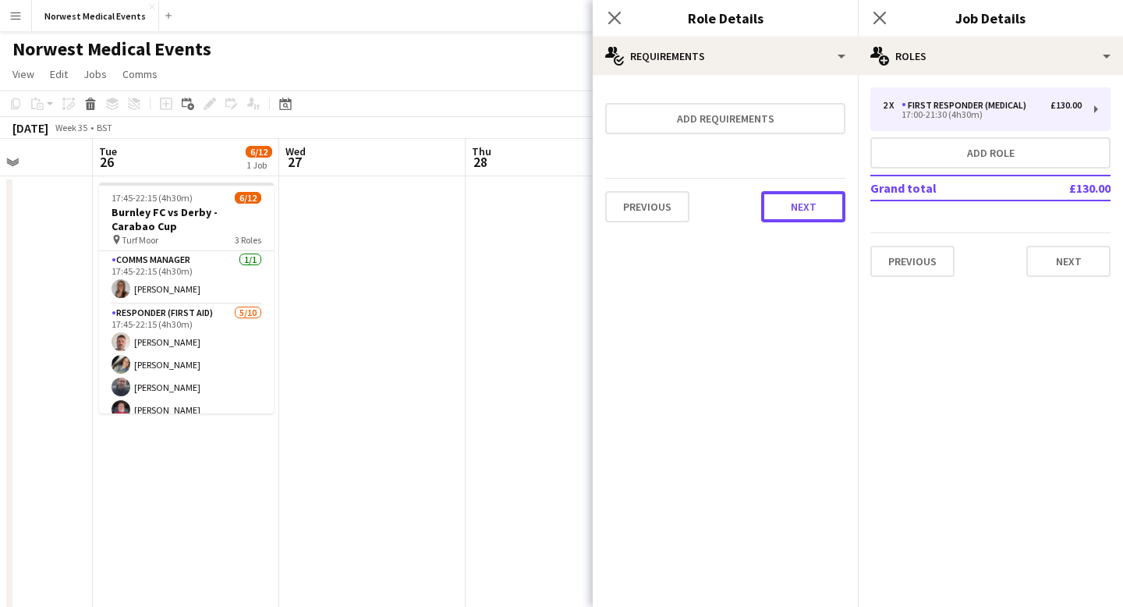
click at [793, 197] on button "Next" at bounding box center [803, 206] width 84 height 31
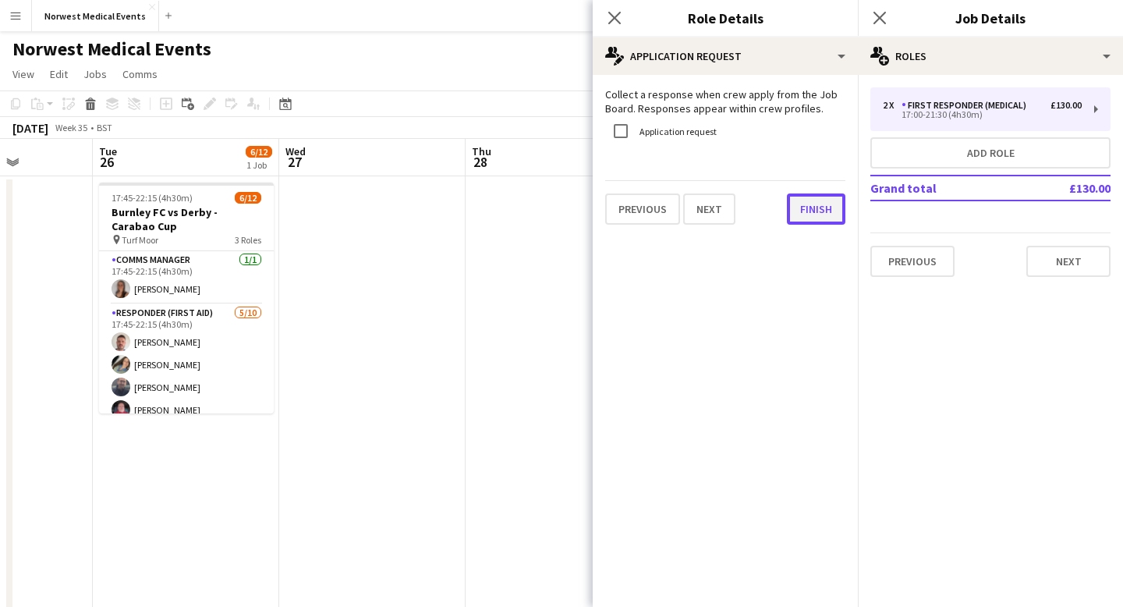
click at [806, 216] on button "Finish" at bounding box center [816, 208] width 58 height 31
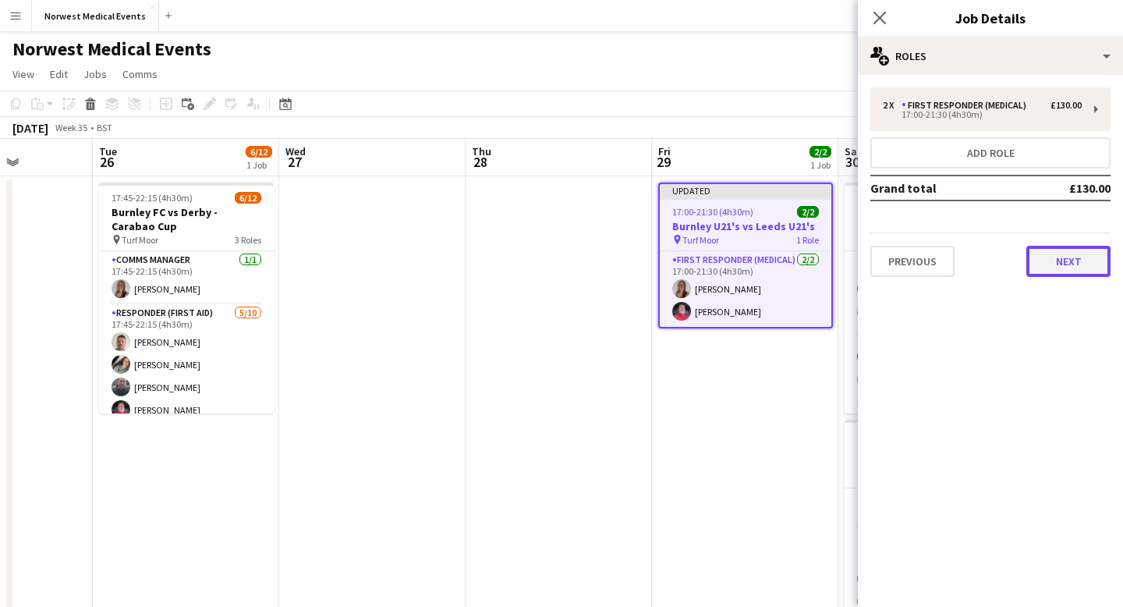
click at [1060, 259] on button "Next" at bounding box center [1068, 261] width 84 height 31
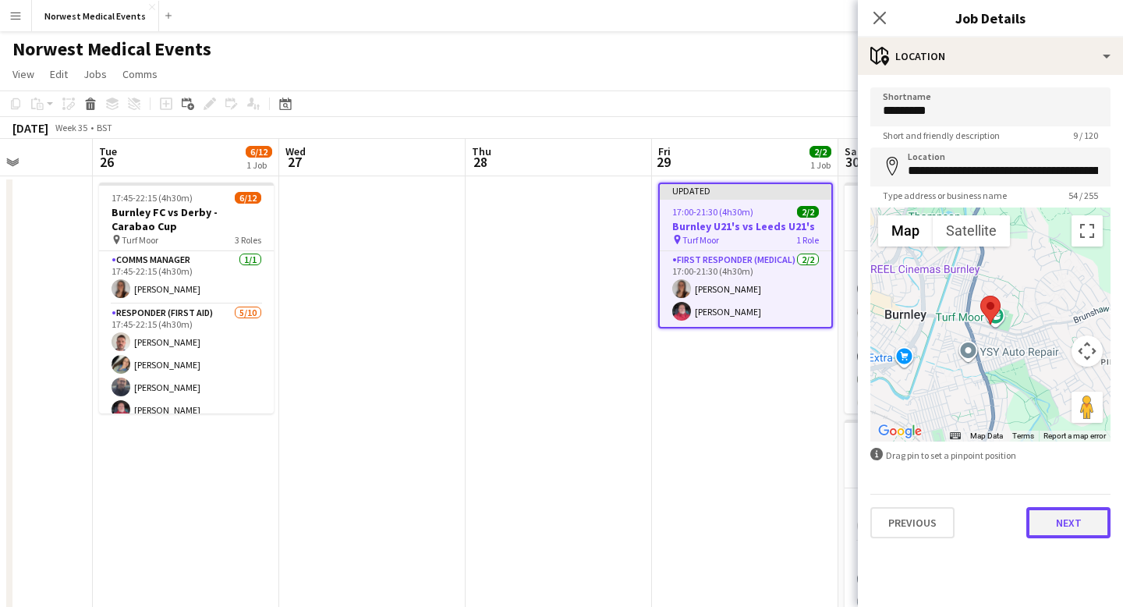
click at [1064, 517] on button "Next" at bounding box center [1068, 522] width 84 height 31
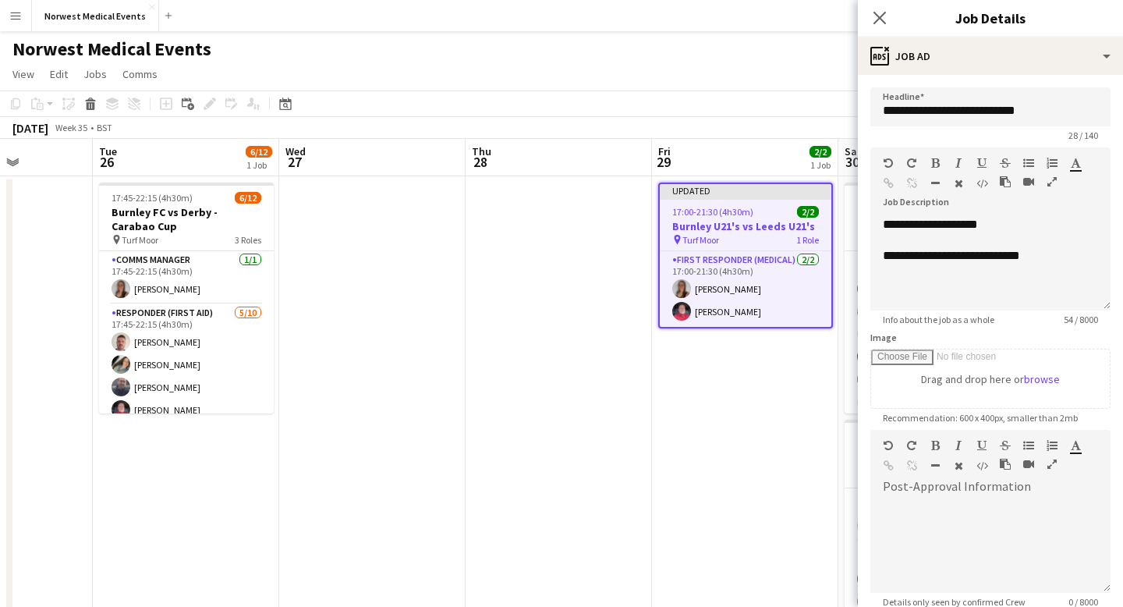
scroll to position [164, 0]
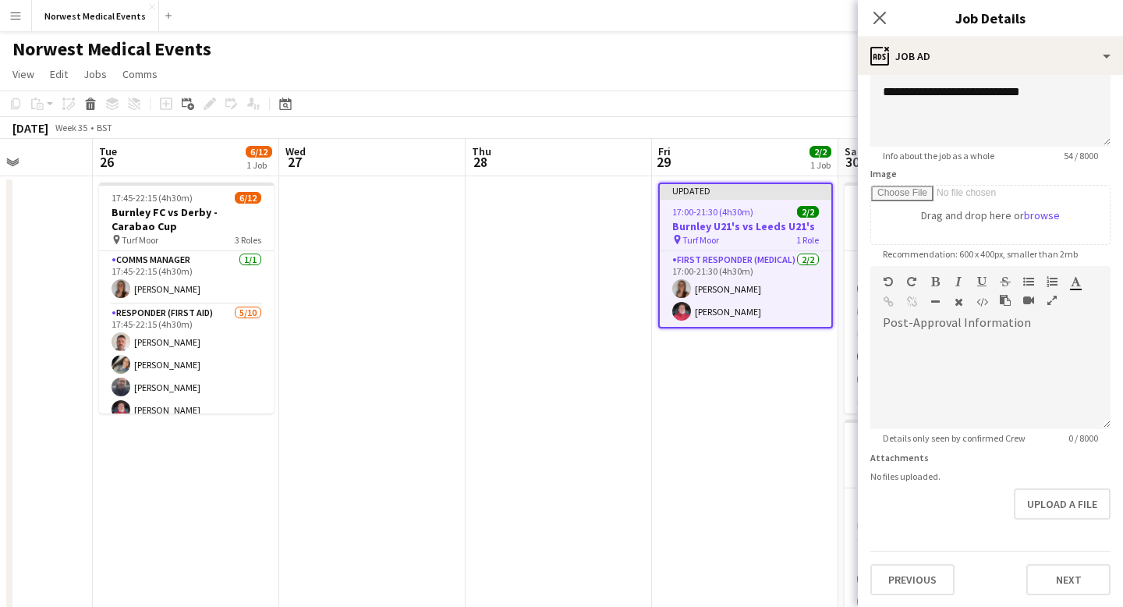
click at [1071, 554] on div "Previous Next" at bounding box center [990, 572] width 240 height 44
click at [1071, 570] on button "Next" at bounding box center [1068, 579] width 84 height 31
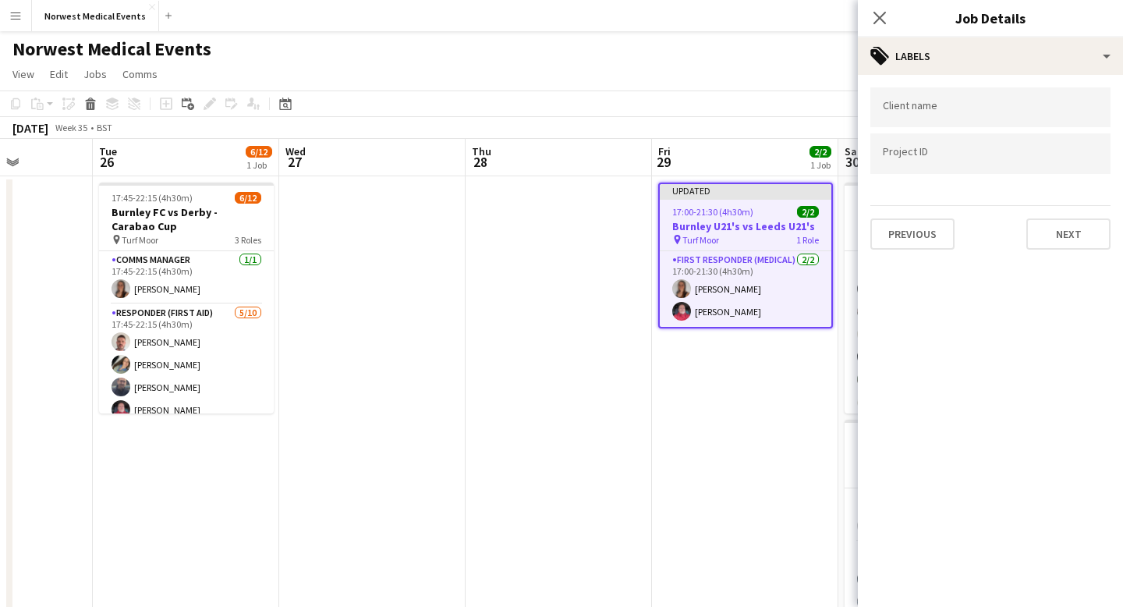
scroll to position [0, 0]
click at [1057, 220] on button "Next" at bounding box center [1068, 233] width 84 height 31
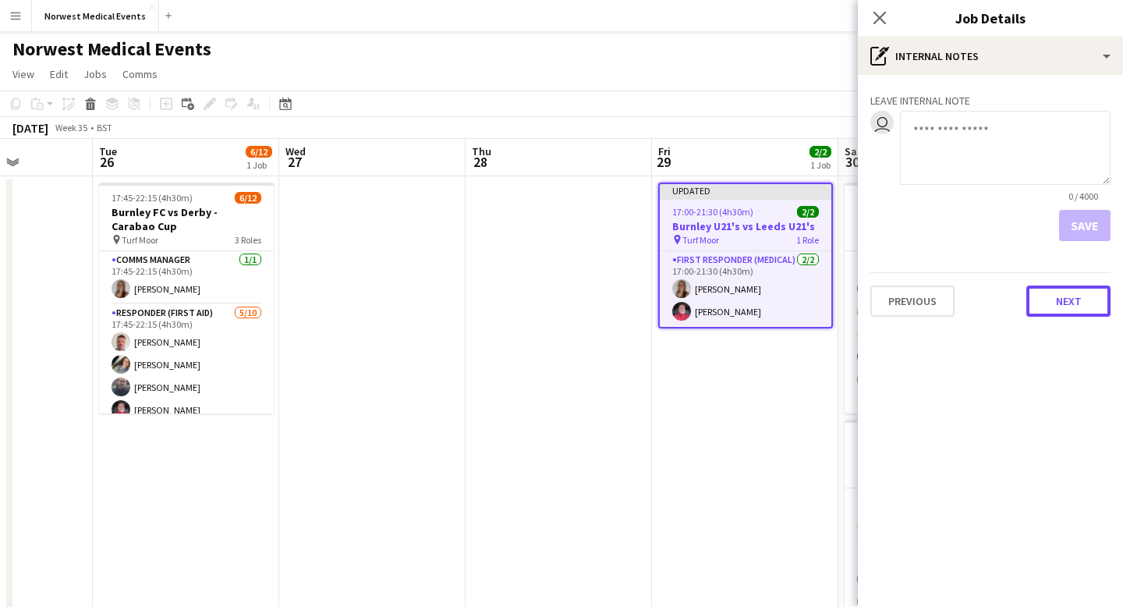
click at [1062, 295] on button "Next" at bounding box center [1068, 300] width 84 height 31
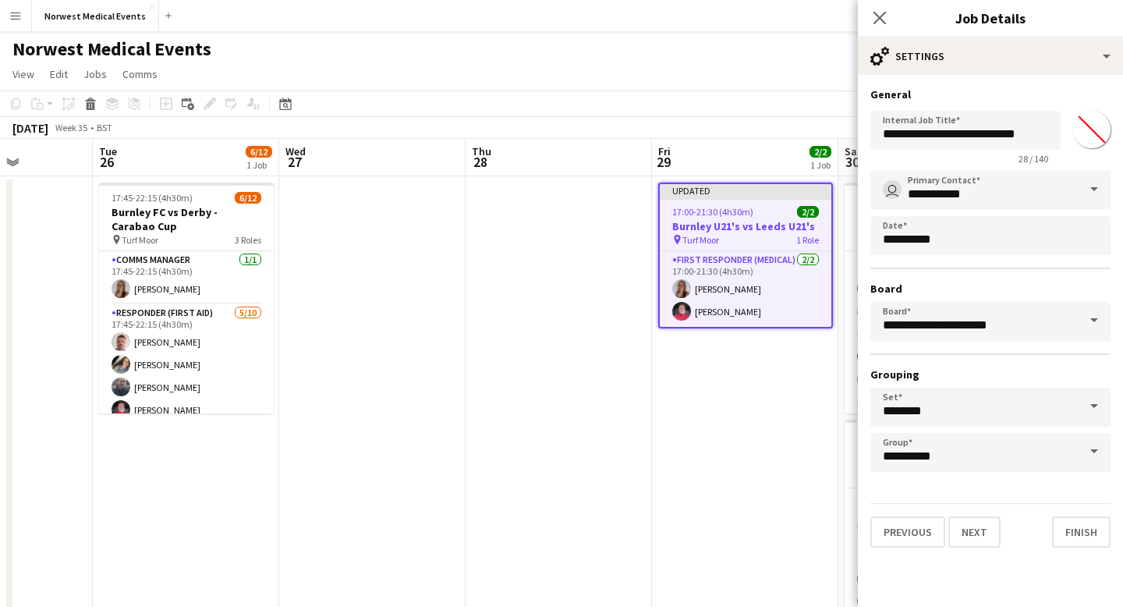
scroll to position [9, 0]
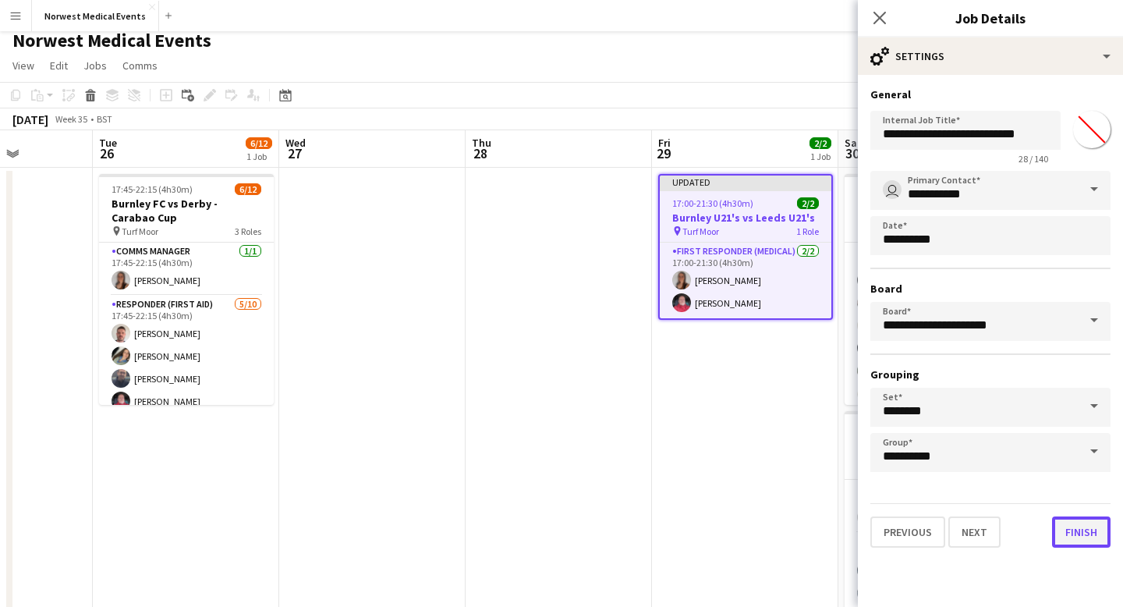
click at [1079, 522] on button "Finish" at bounding box center [1081, 531] width 58 height 31
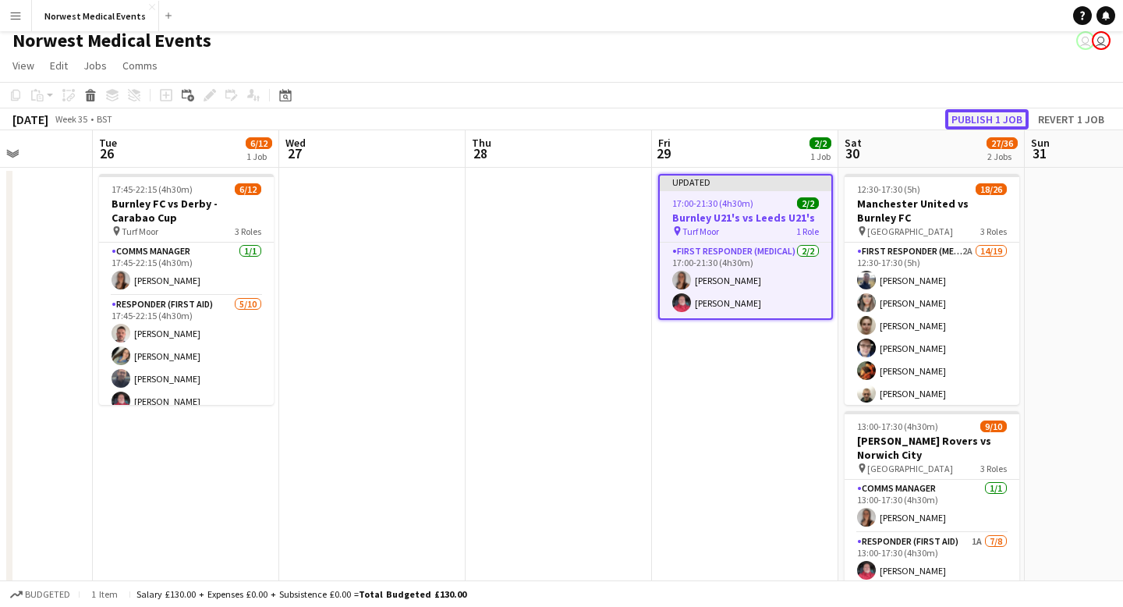
click at [983, 119] on button "Publish 1 job" at bounding box center [986, 119] width 83 height 20
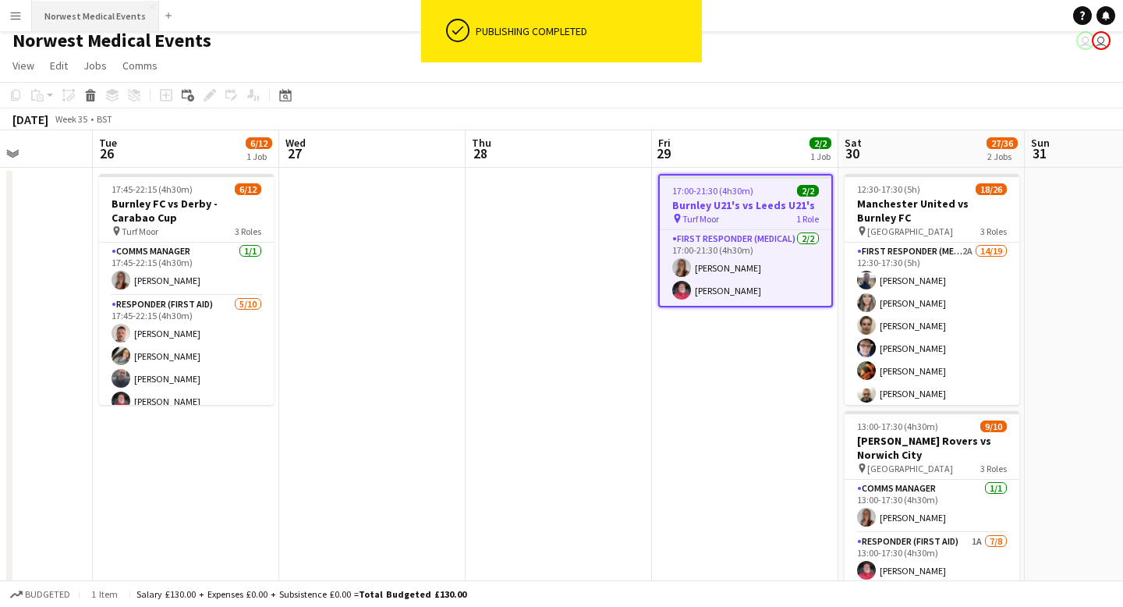
click at [85, 23] on button "Norwest Medical Events Close" at bounding box center [95, 16] width 127 height 30
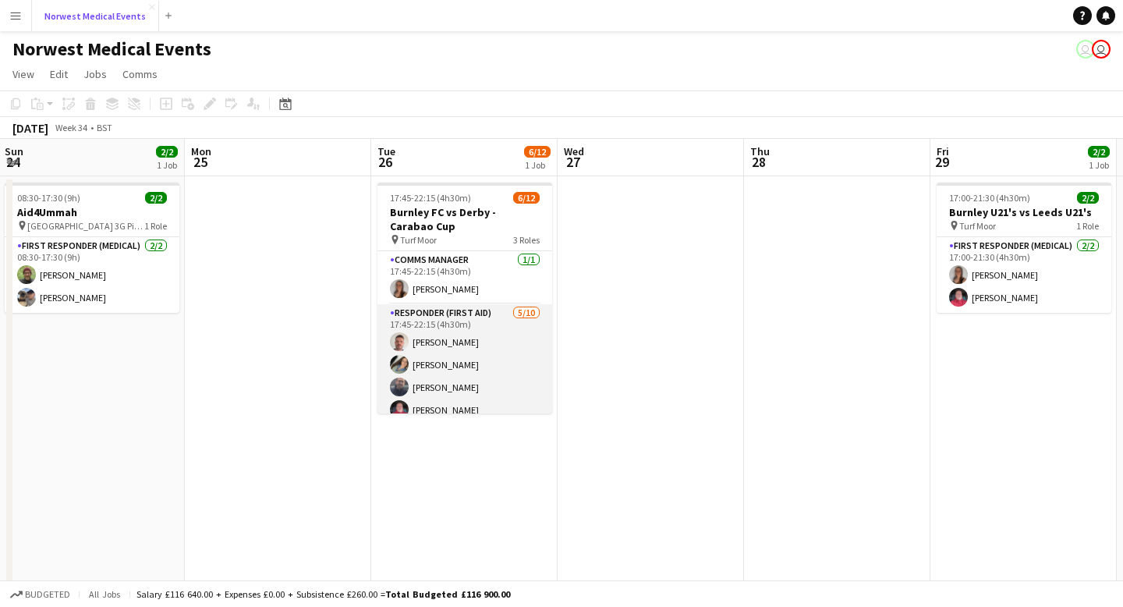
scroll to position [0, 698]
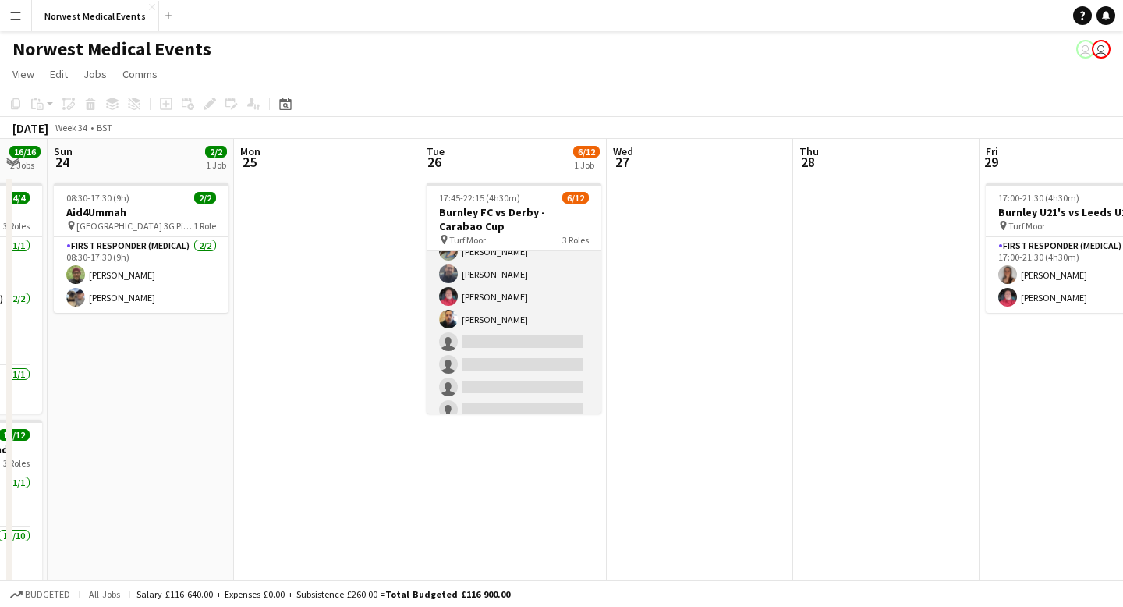
click at [561, 315] on app-card-role "Responder (First Aid) [DATE] 17:45-22:15 (4h30m) [PERSON_NAME] [PERSON_NAME] [P…" at bounding box center [514, 319] width 175 height 257
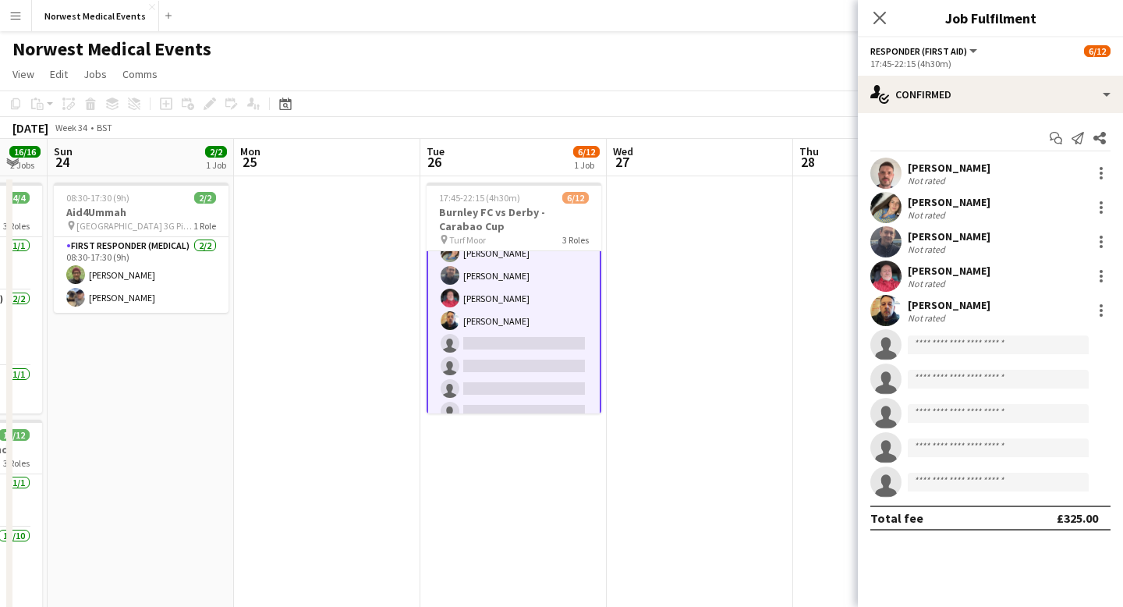
scroll to position [115, 0]
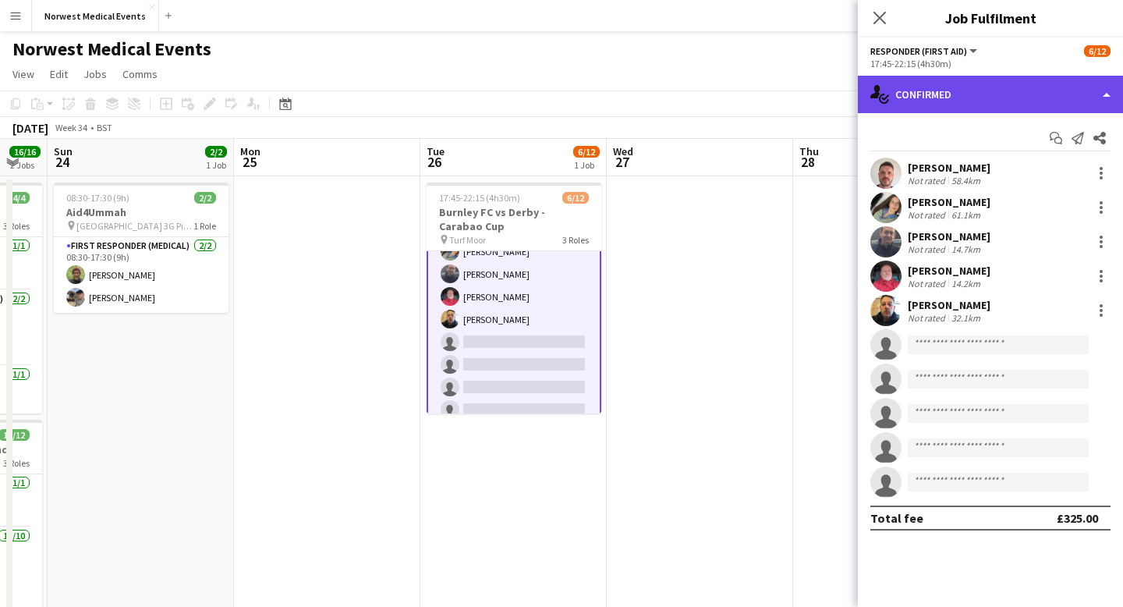
click at [940, 89] on div "single-neutral-actions-check-2 Confirmed" at bounding box center [990, 94] width 265 height 37
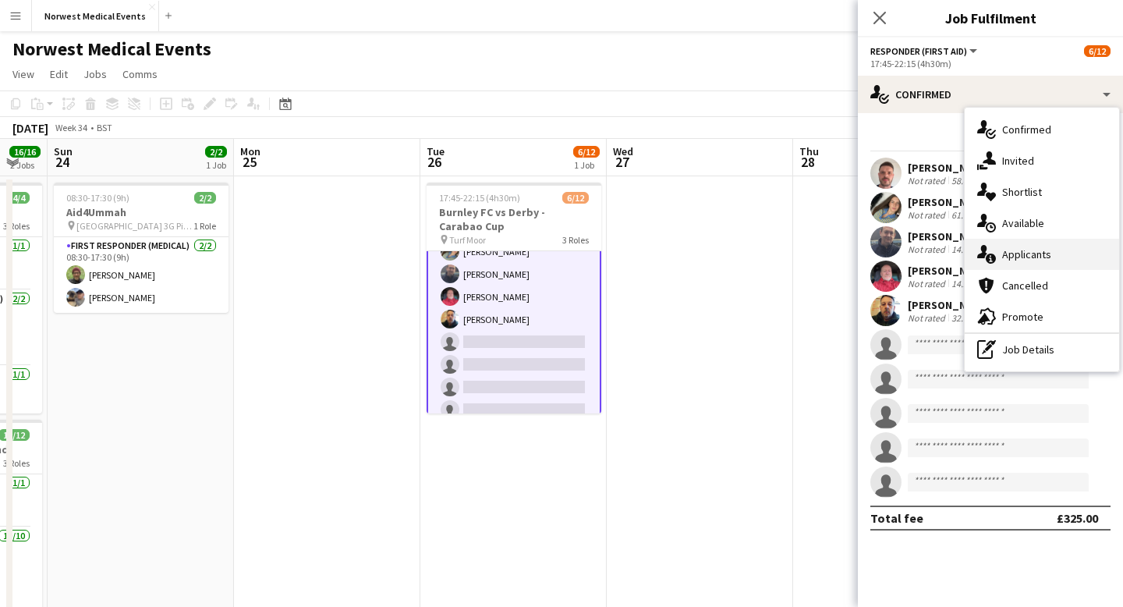
click at [1054, 259] on div "single-neutral-actions-information Applicants" at bounding box center [1042, 254] width 154 height 31
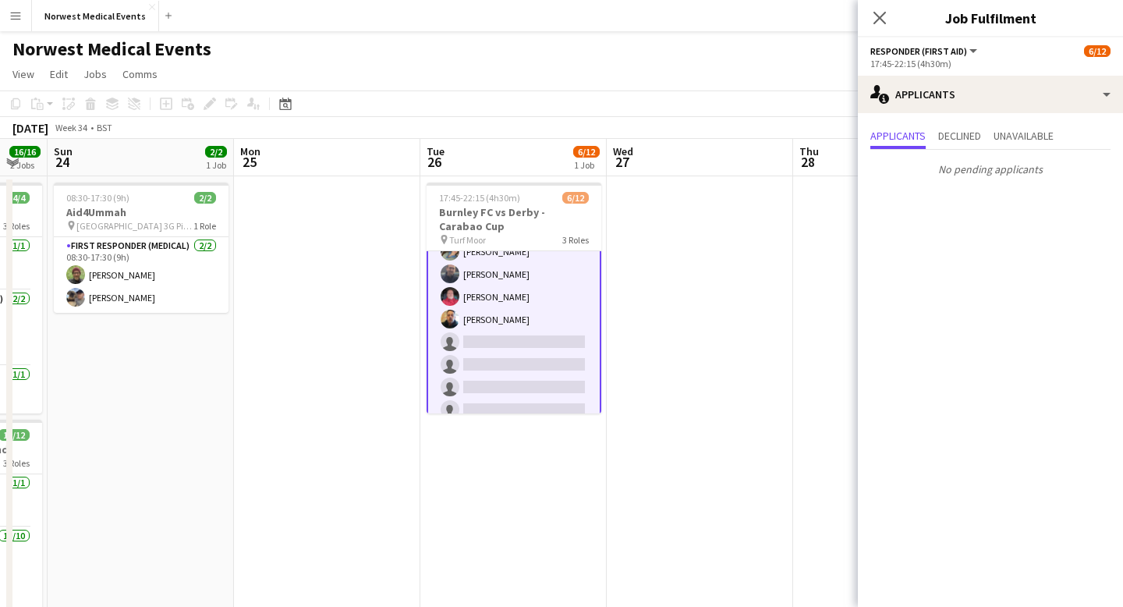
click at [888, 19] on app-icon "Close pop-in" at bounding box center [879, 18] width 19 height 19
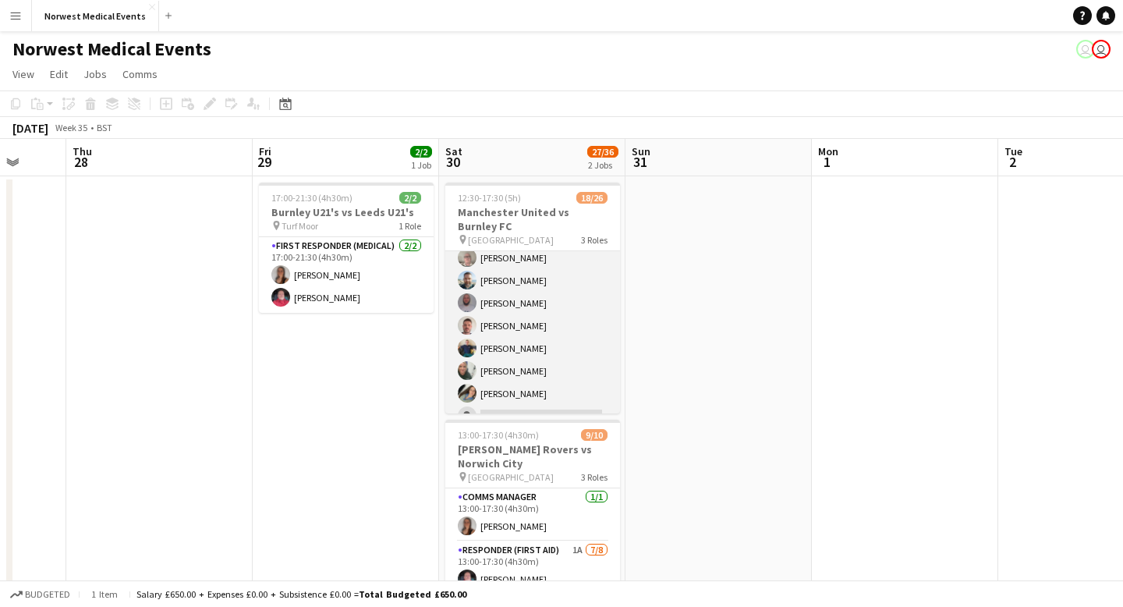
scroll to position [295, 0]
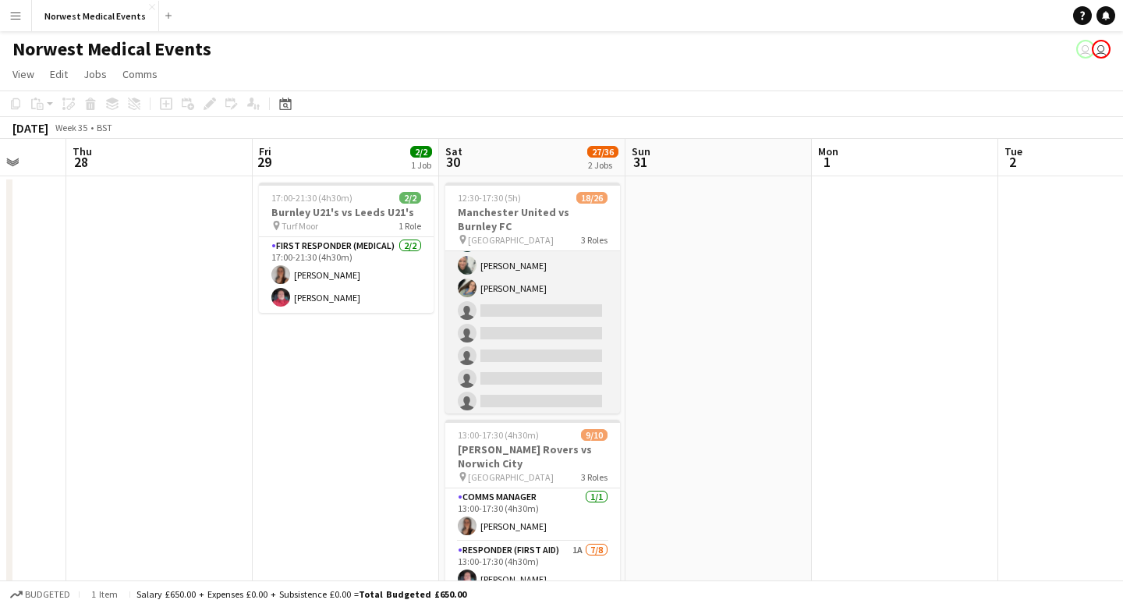
click at [557, 308] on app-card-role "First Responder (Medical) 2A 14/19 12:30-17:30 (5h) [PERSON_NAME] [PERSON_NAME]…" at bounding box center [532, 186] width 175 height 460
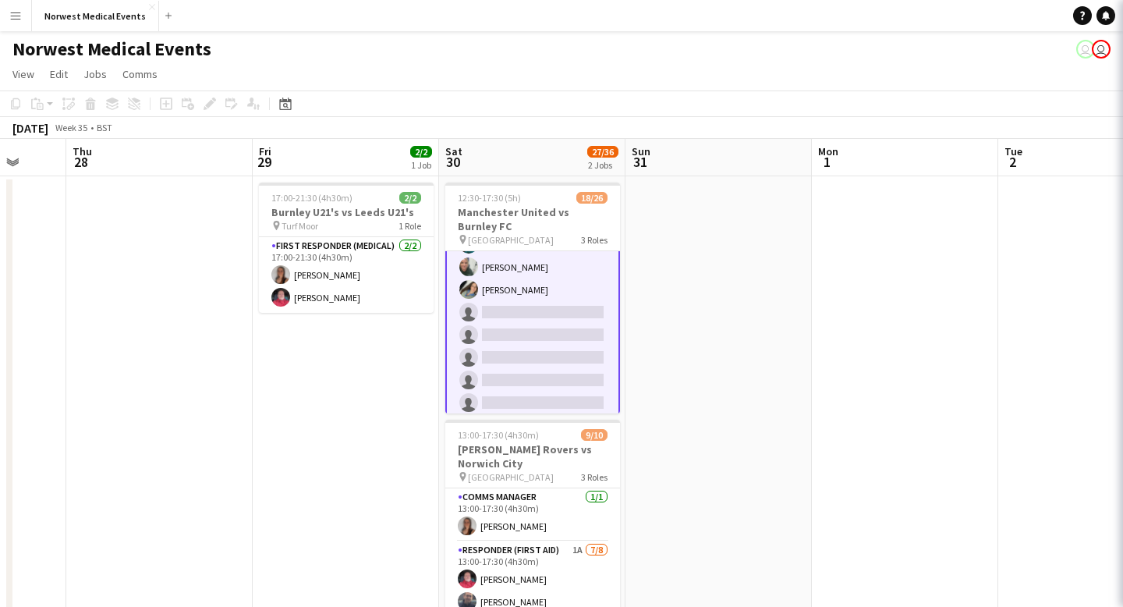
scroll to position [296, 0]
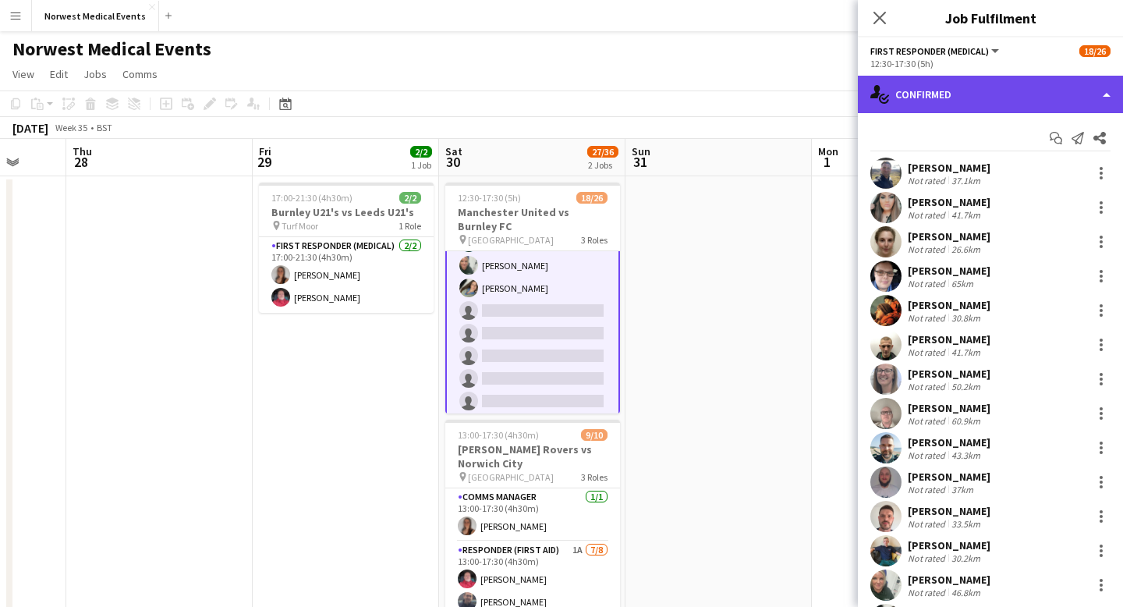
click at [979, 81] on div "single-neutral-actions-check-2 Confirmed" at bounding box center [990, 94] width 265 height 37
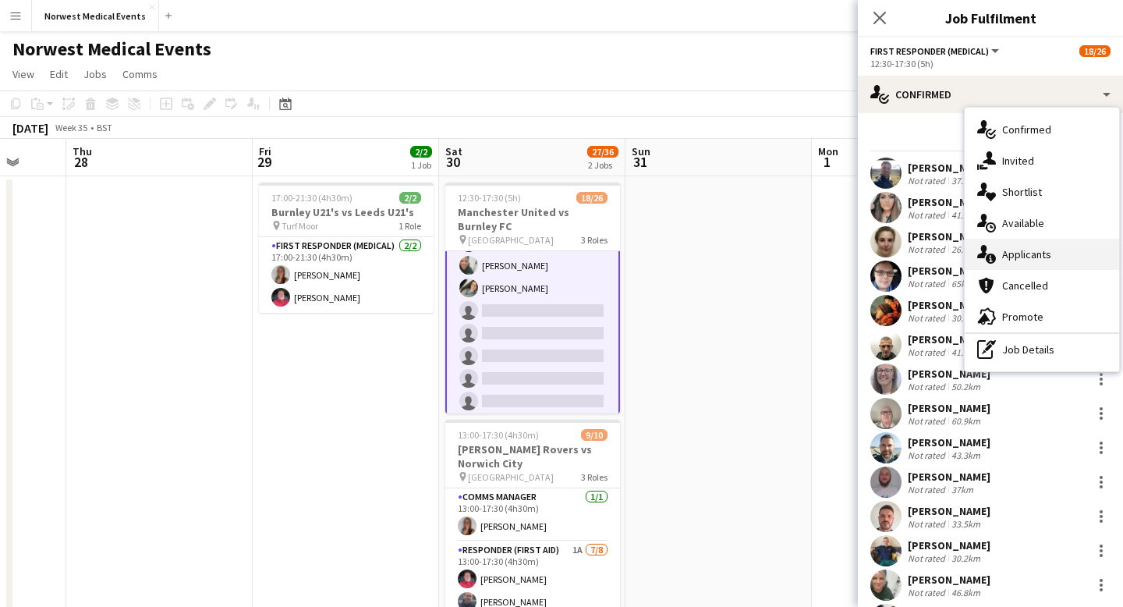
click at [1010, 253] on div "single-neutral-actions-information Applicants" at bounding box center [1042, 254] width 154 height 31
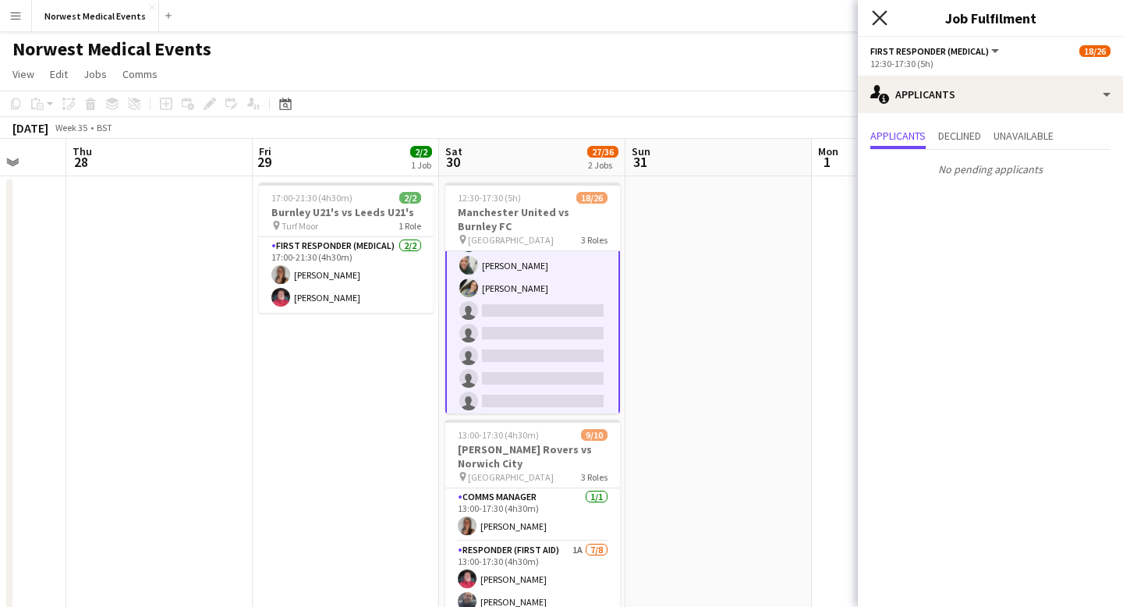
click at [883, 15] on icon at bounding box center [879, 17] width 15 height 15
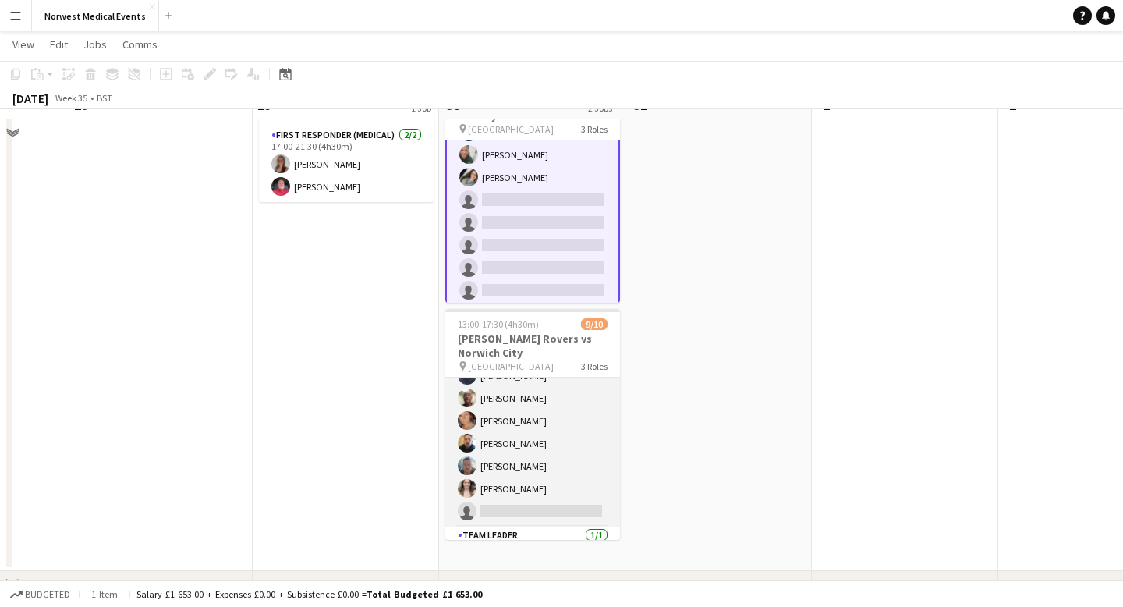
scroll to position [117, 0]
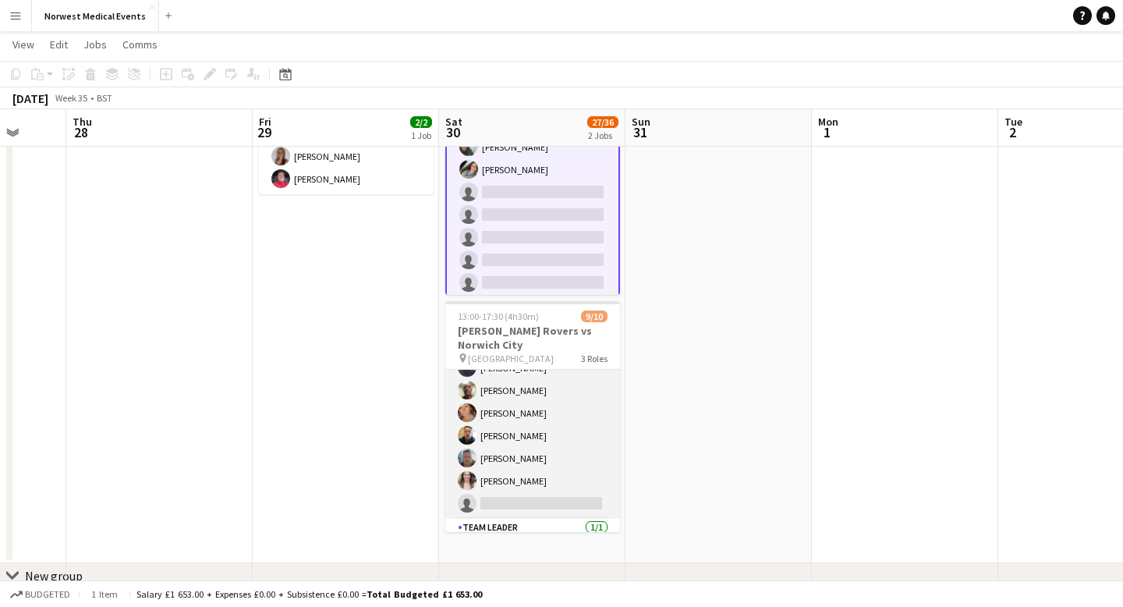
click at [552, 457] on app-card-role "Responder (First Aid) 1A [DATE] 13:00-17:30 (4h30m) [PERSON_NAME] [PERSON_NAME]…" at bounding box center [532, 412] width 175 height 211
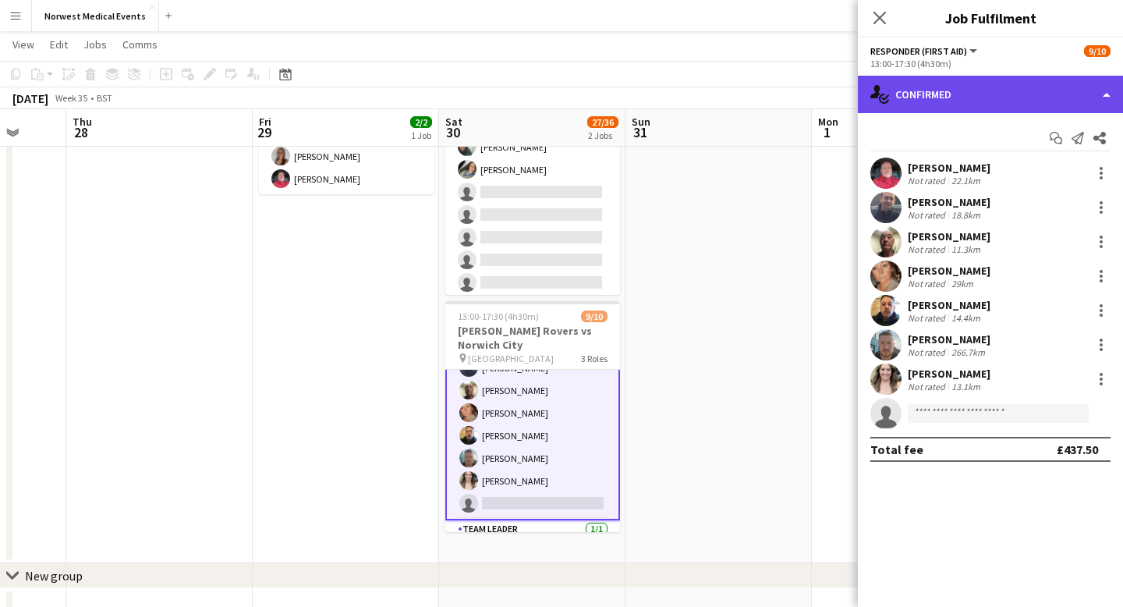
click at [961, 83] on div "single-neutral-actions-check-2 Confirmed" at bounding box center [990, 94] width 265 height 37
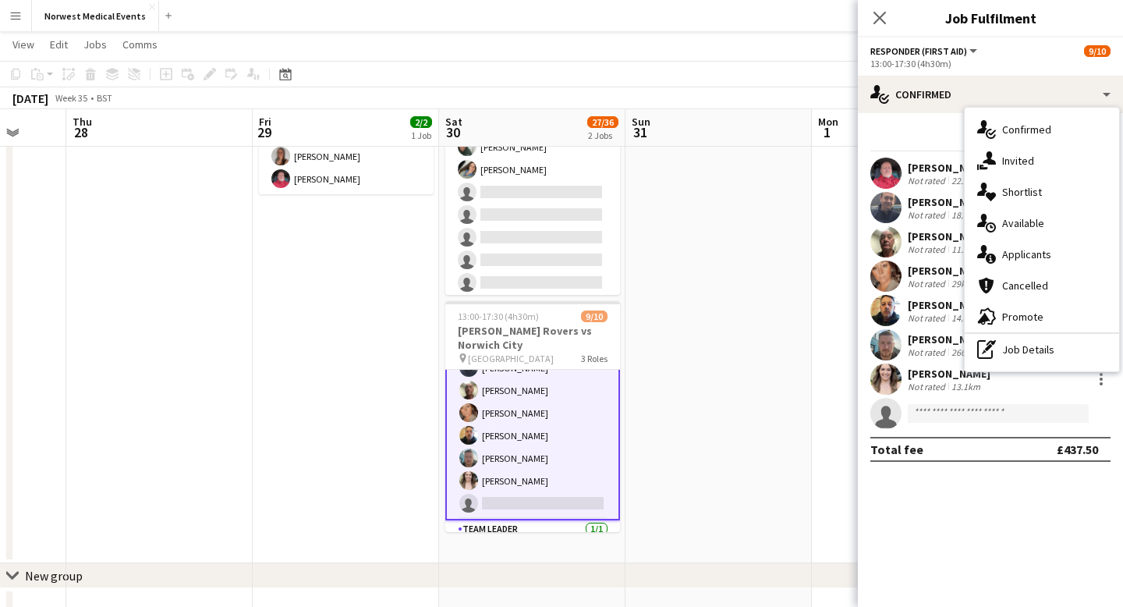
click at [1017, 255] on div "single-neutral-actions-information Applicants" at bounding box center [1042, 254] width 154 height 31
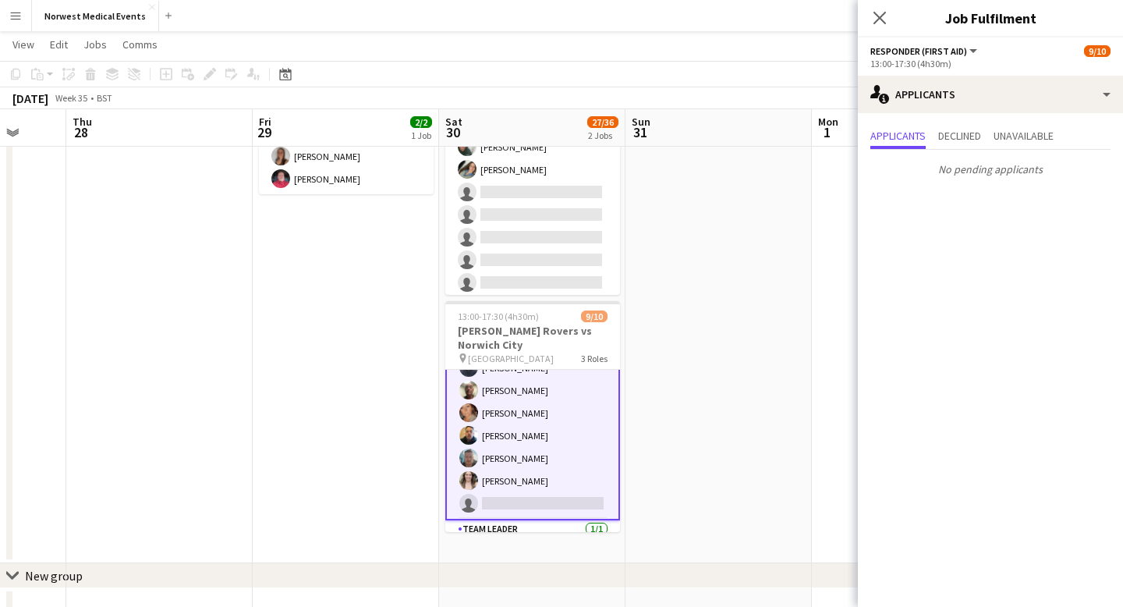
click at [880, 27] on div "Close pop-in" at bounding box center [880, 18] width 44 height 36
click at [877, 21] on icon "Close pop-in" at bounding box center [879, 17] width 15 height 15
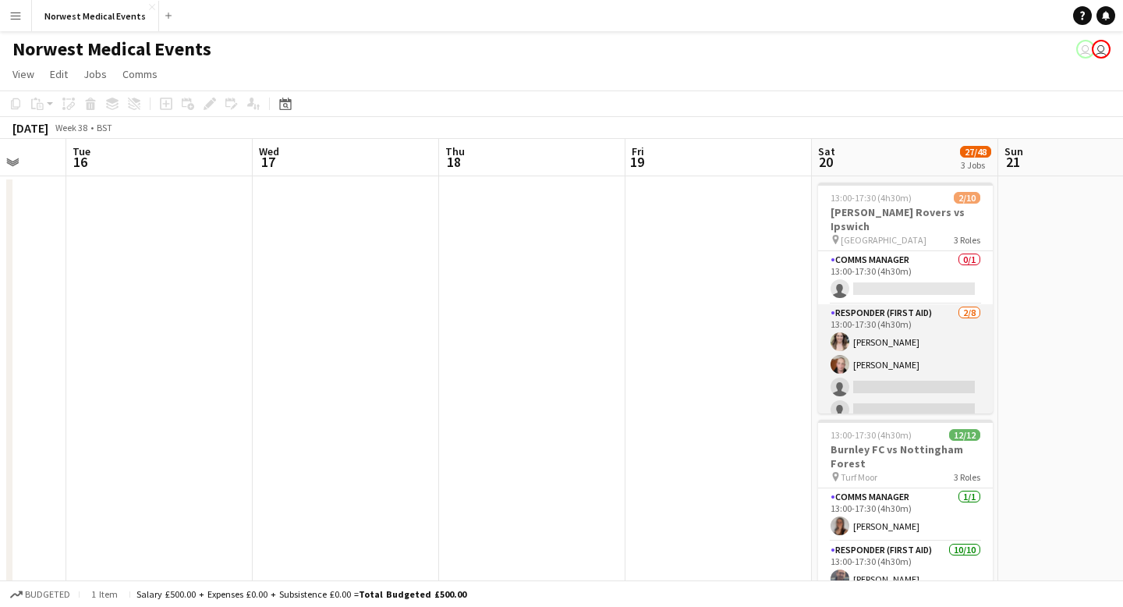
scroll to position [0, 526]
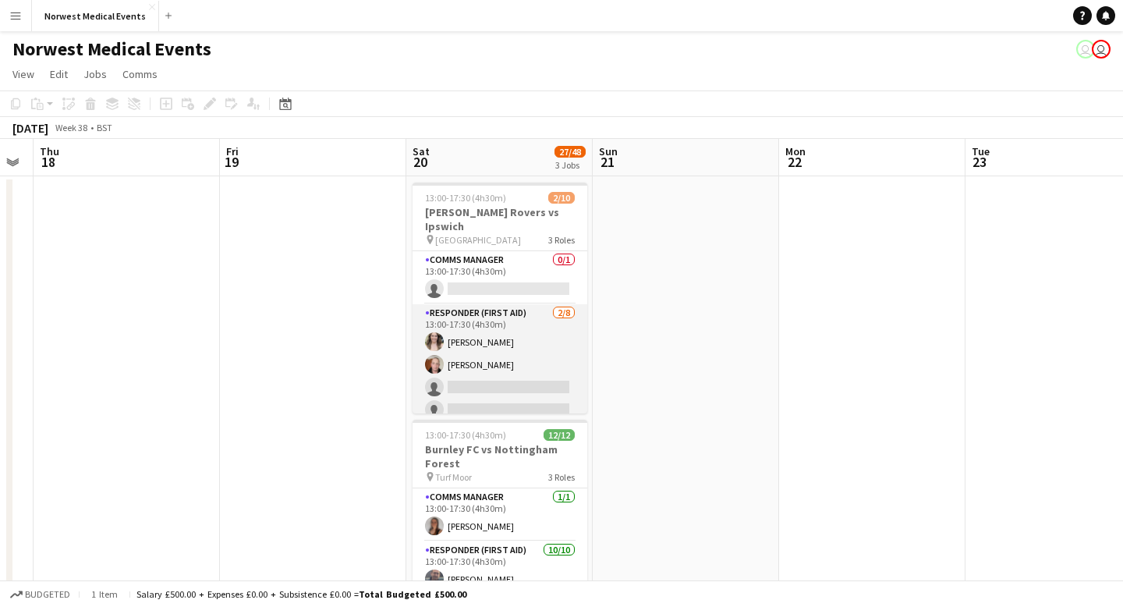
click at [488, 361] on app-card-role "Responder (First Aid) [DATE] 13:00-17:30 (4h30m) [PERSON_NAME] [PERSON_NAME] si…" at bounding box center [499, 409] width 175 height 211
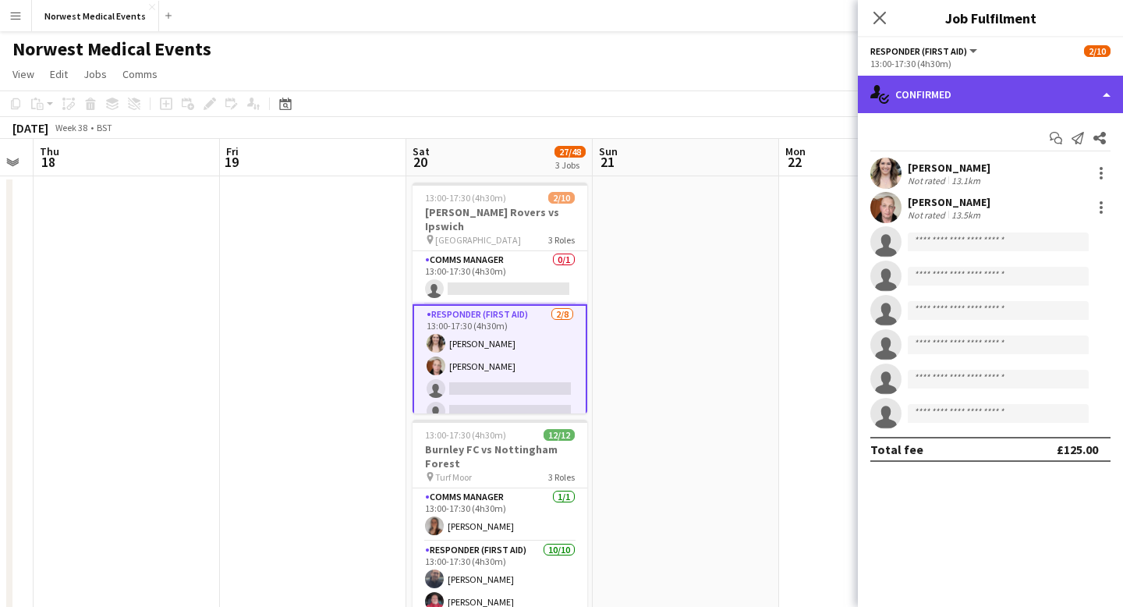
click at [936, 102] on div "single-neutral-actions-check-2 Confirmed" at bounding box center [990, 94] width 265 height 37
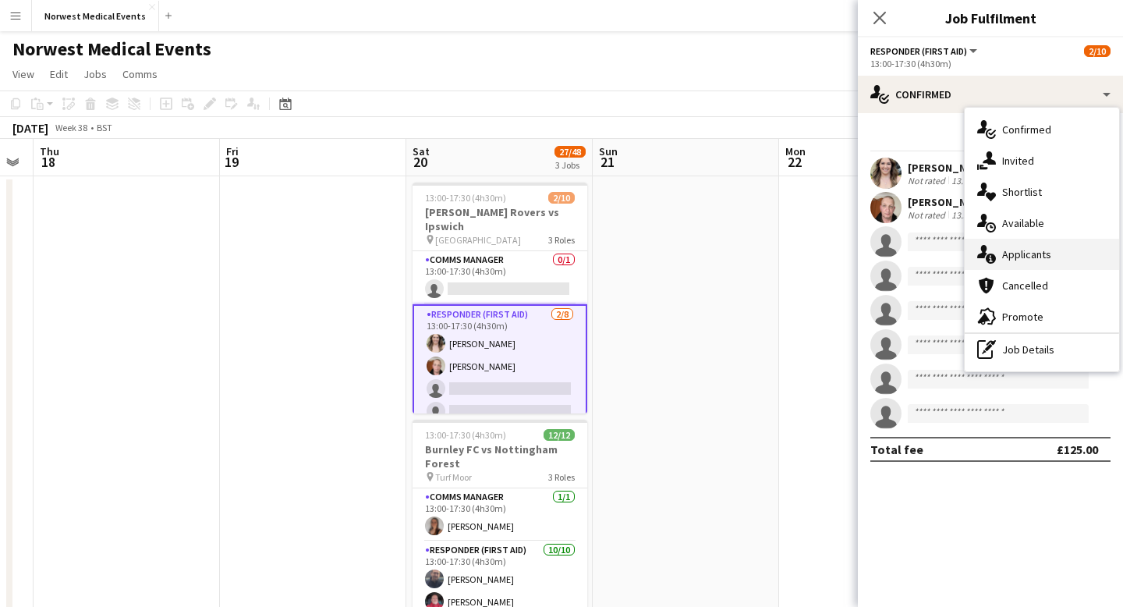
click at [1014, 249] on div "single-neutral-actions-information Applicants" at bounding box center [1042, 254] width 154 height 31
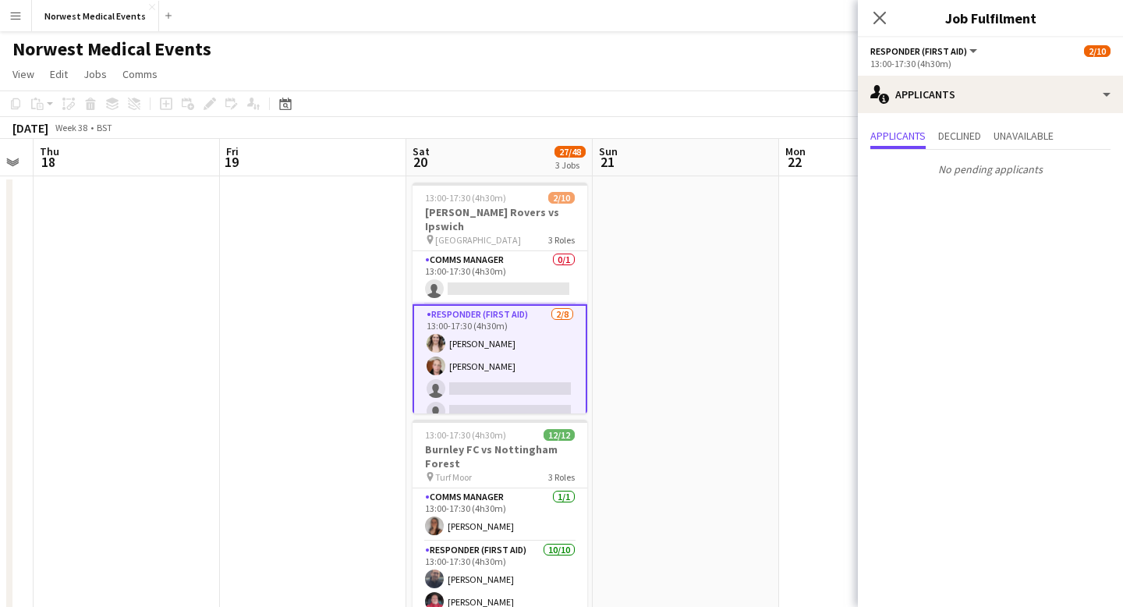
click at [893, 21] on div "Close pop-in" at bounding box center [880, 18] width 44 height 36
click at [878, 14] on icon "Close pop-in" at bounding box center [879, 17] width 15 height 15
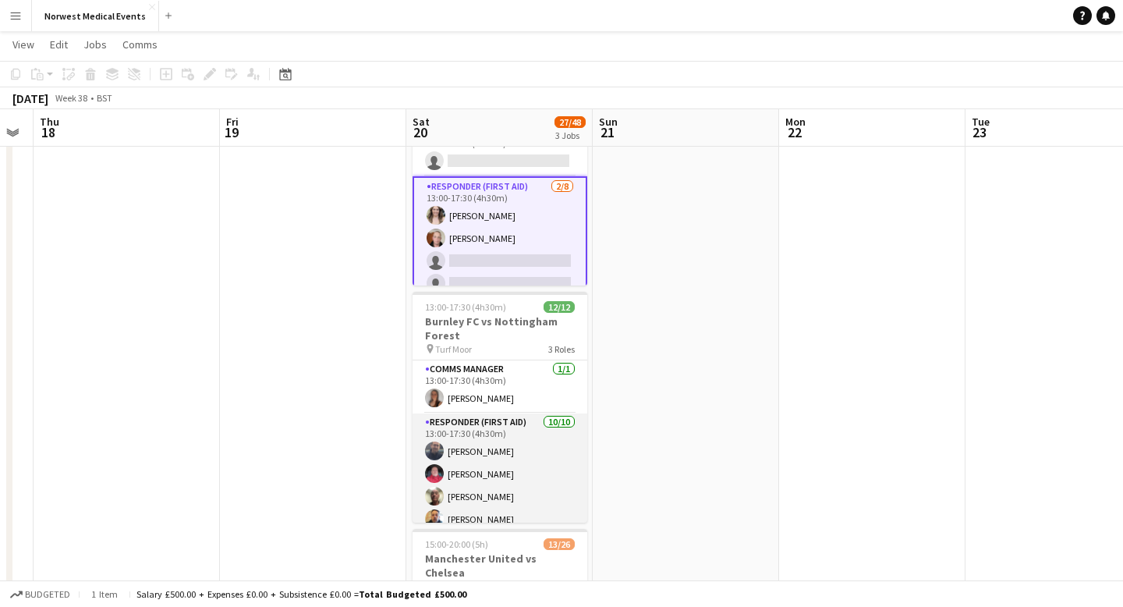
scroll to position [0, 0]
